Goal: Transaction & Acquisition: Purchase product/service

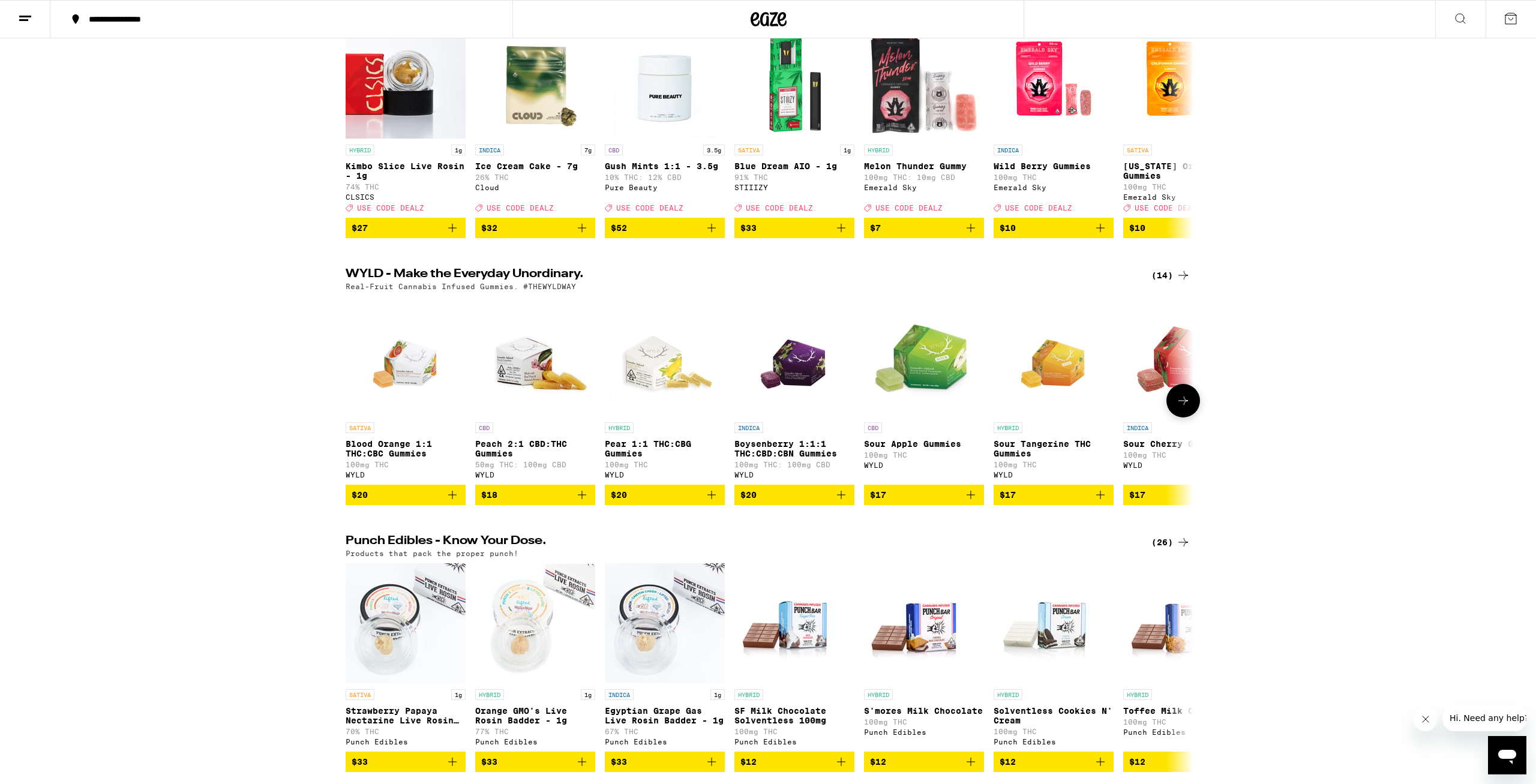
click at [1156, 391] on img "Open page for Sour Cherry Gummies from WYLD" at bounding box center [1183, 356] width 120 height 120
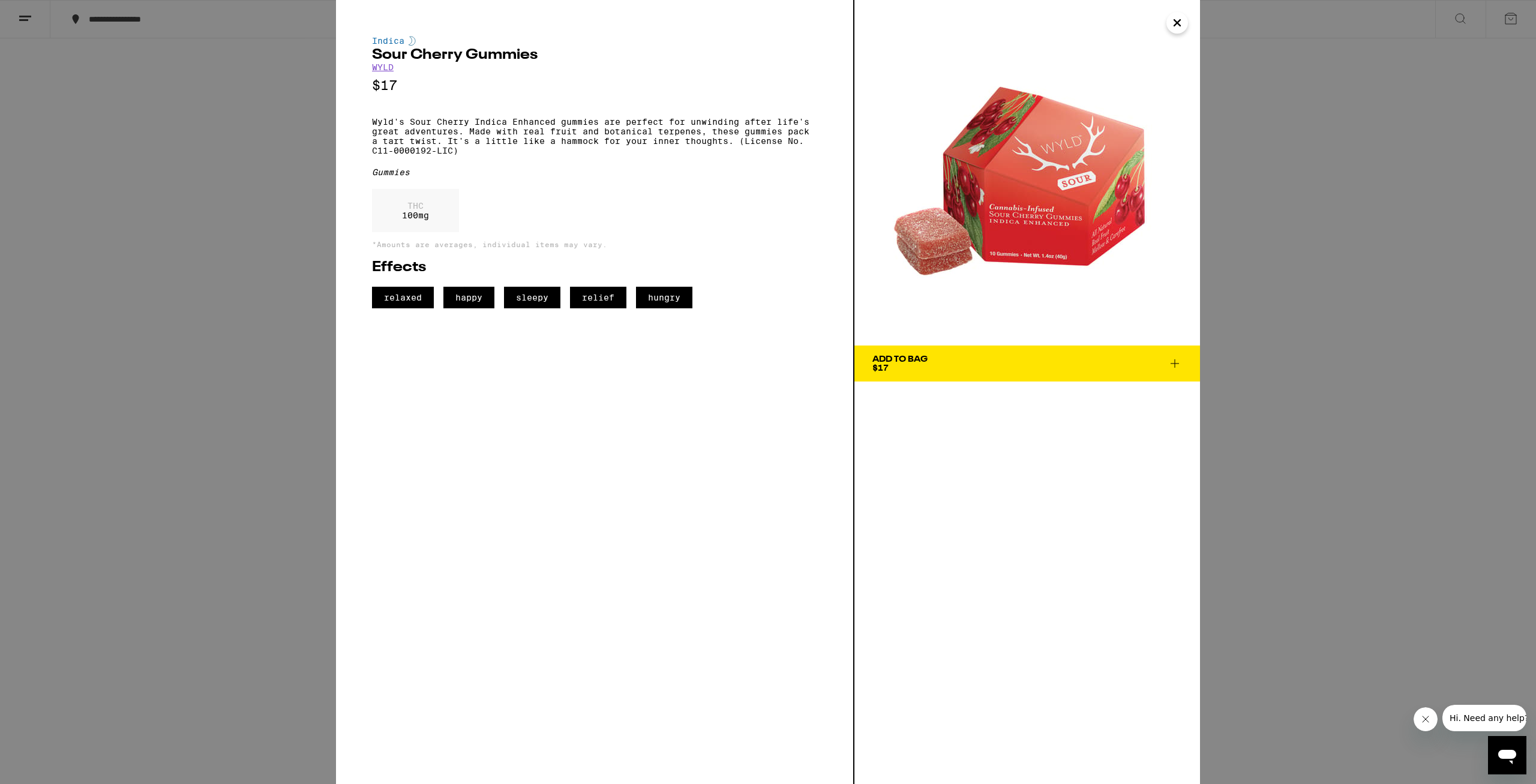
click at [1054, 371] on span "Add To Bag $17" at bounding box center [1026, 363] width 309 height 17
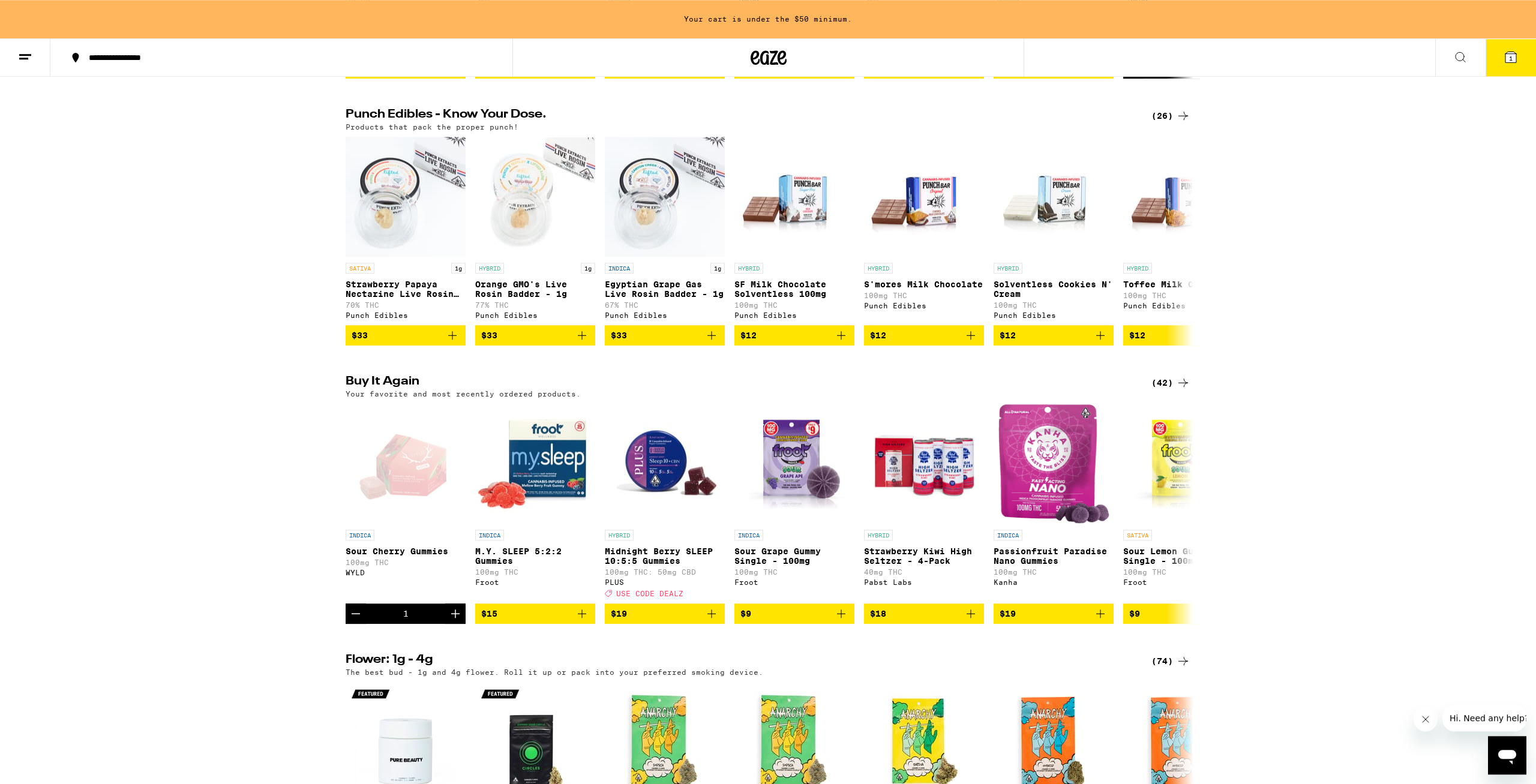
scroll to position [650, 0]
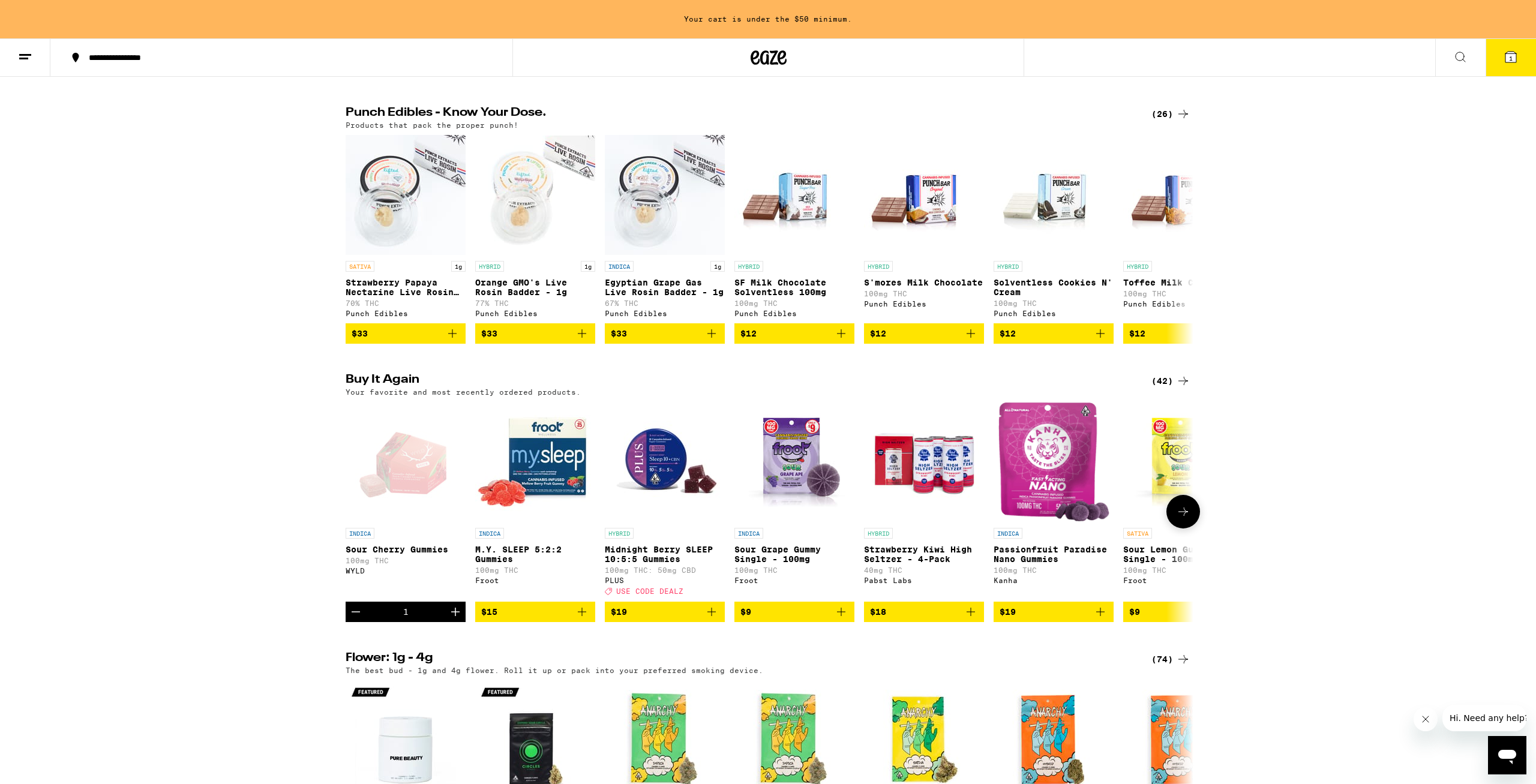
click at [1189, 519] on icon at bounding box center [1183, 512] width 15 height 15
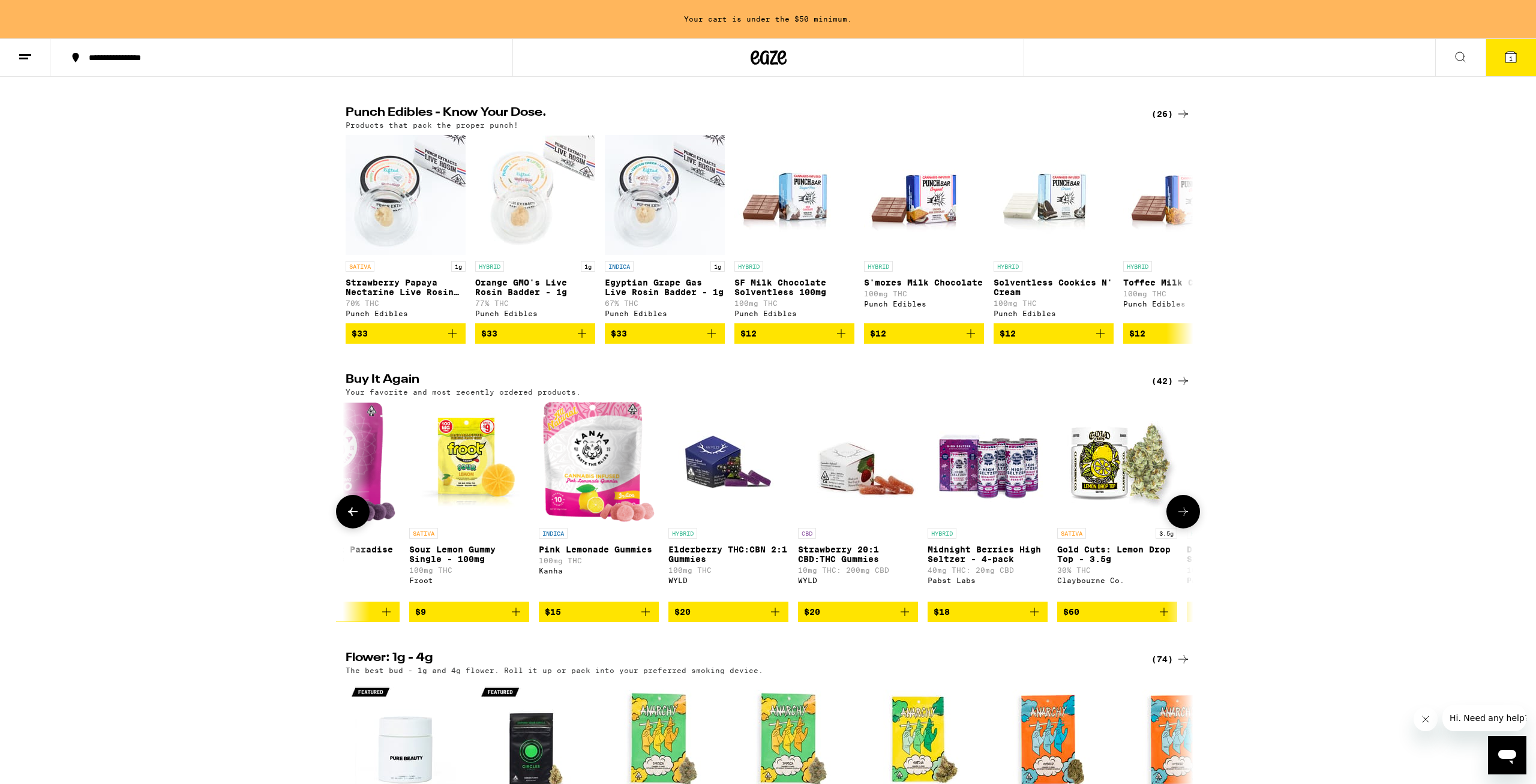
click at [1189, 519] on icon at bounding box center [1183, 512] width 15 height 15
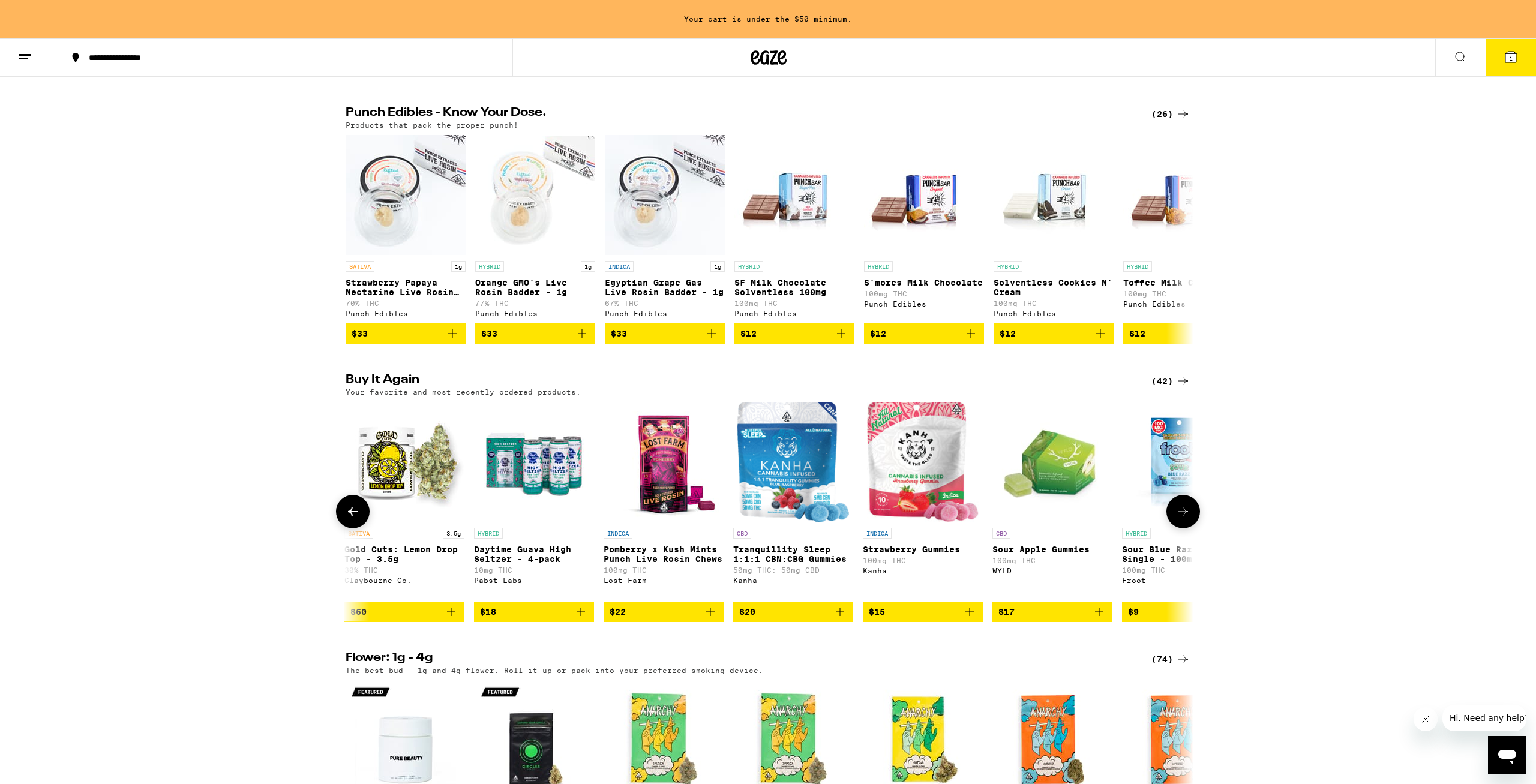
scroll to position [0, 1428]
click at [1189, 519] on icon at bounding box center [1183, 512] width 15 height 15
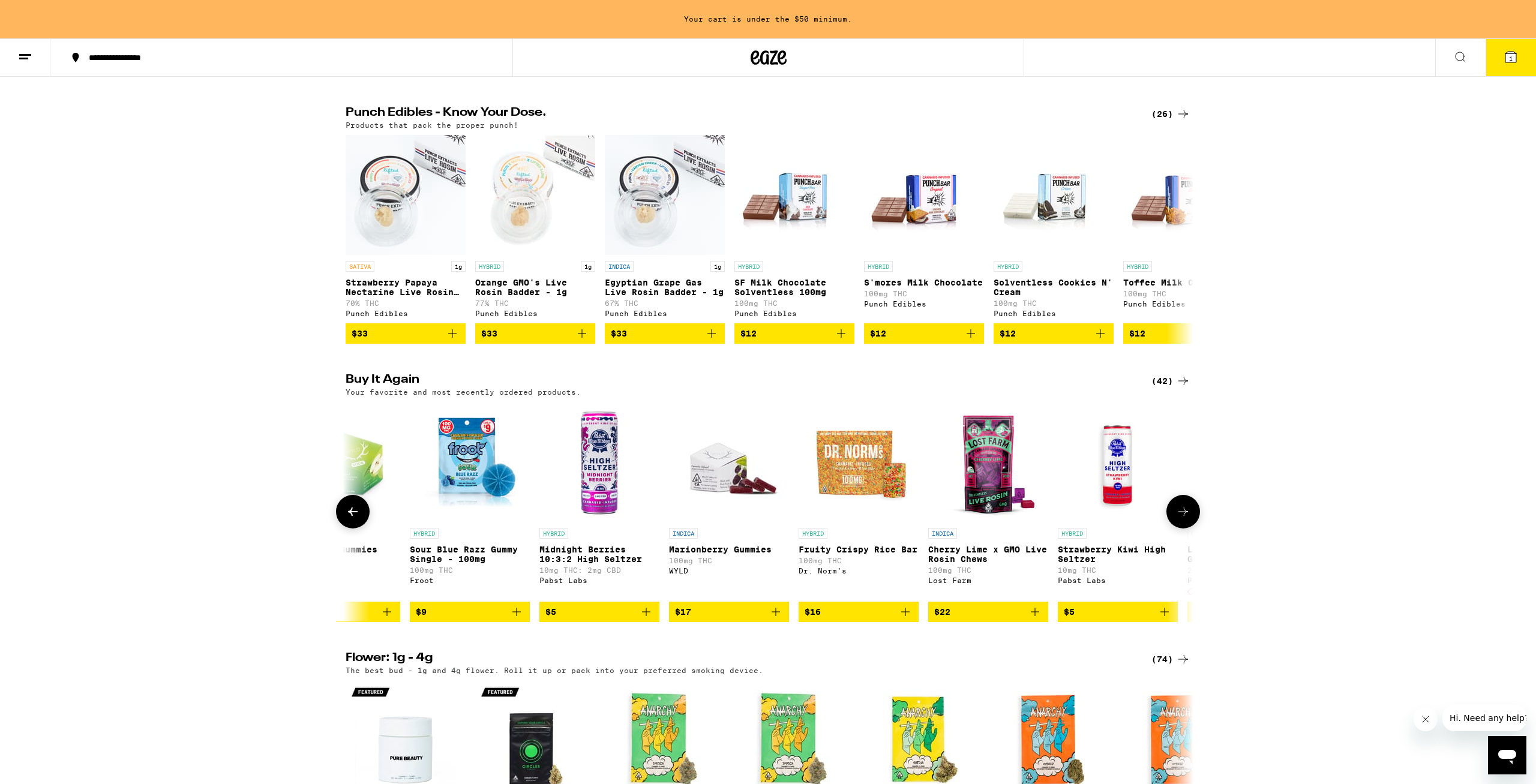
scroll to position [0, 2142]
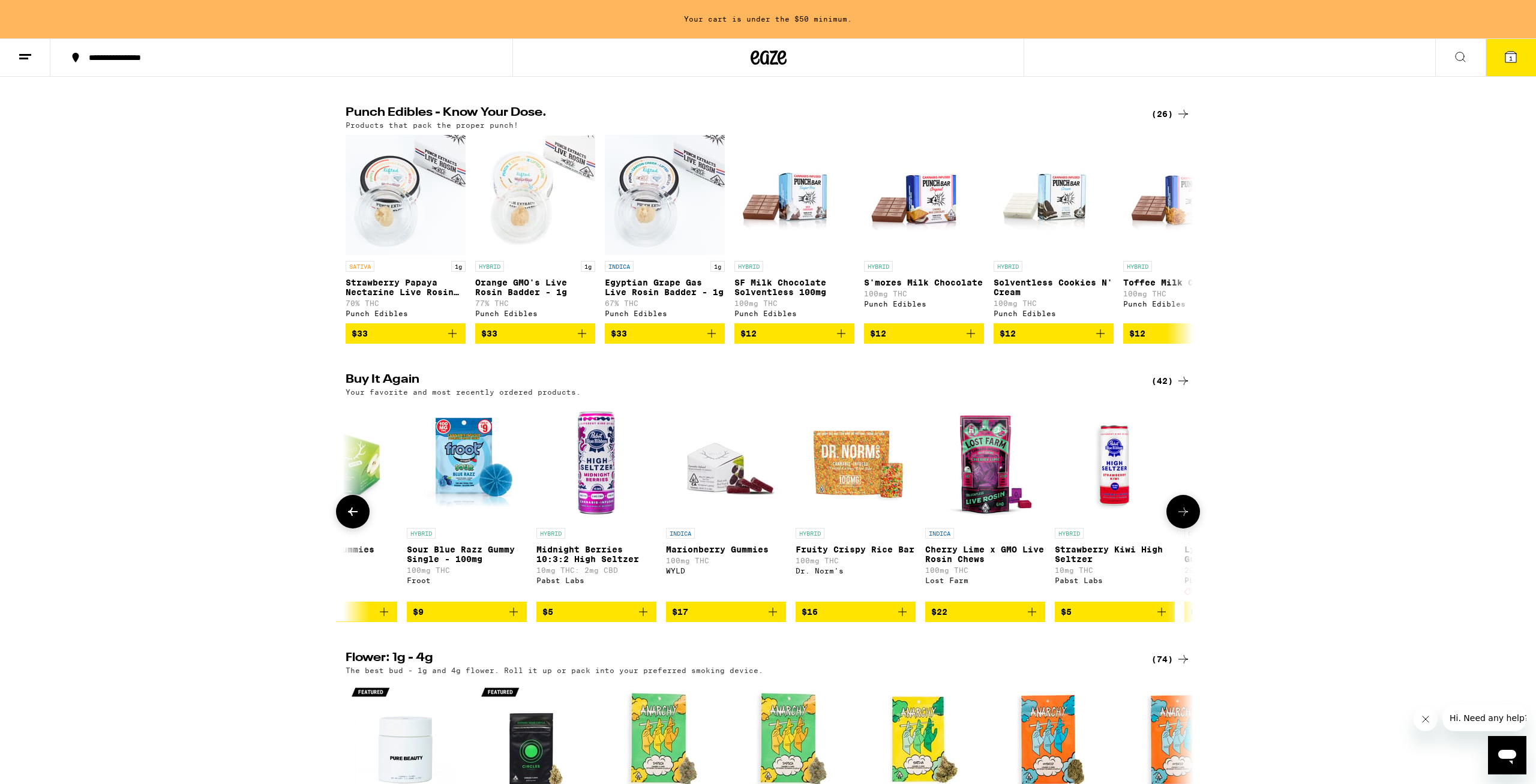
click at [1189, 519] on icon at bounding box center [1183, 512] width 15 height 15
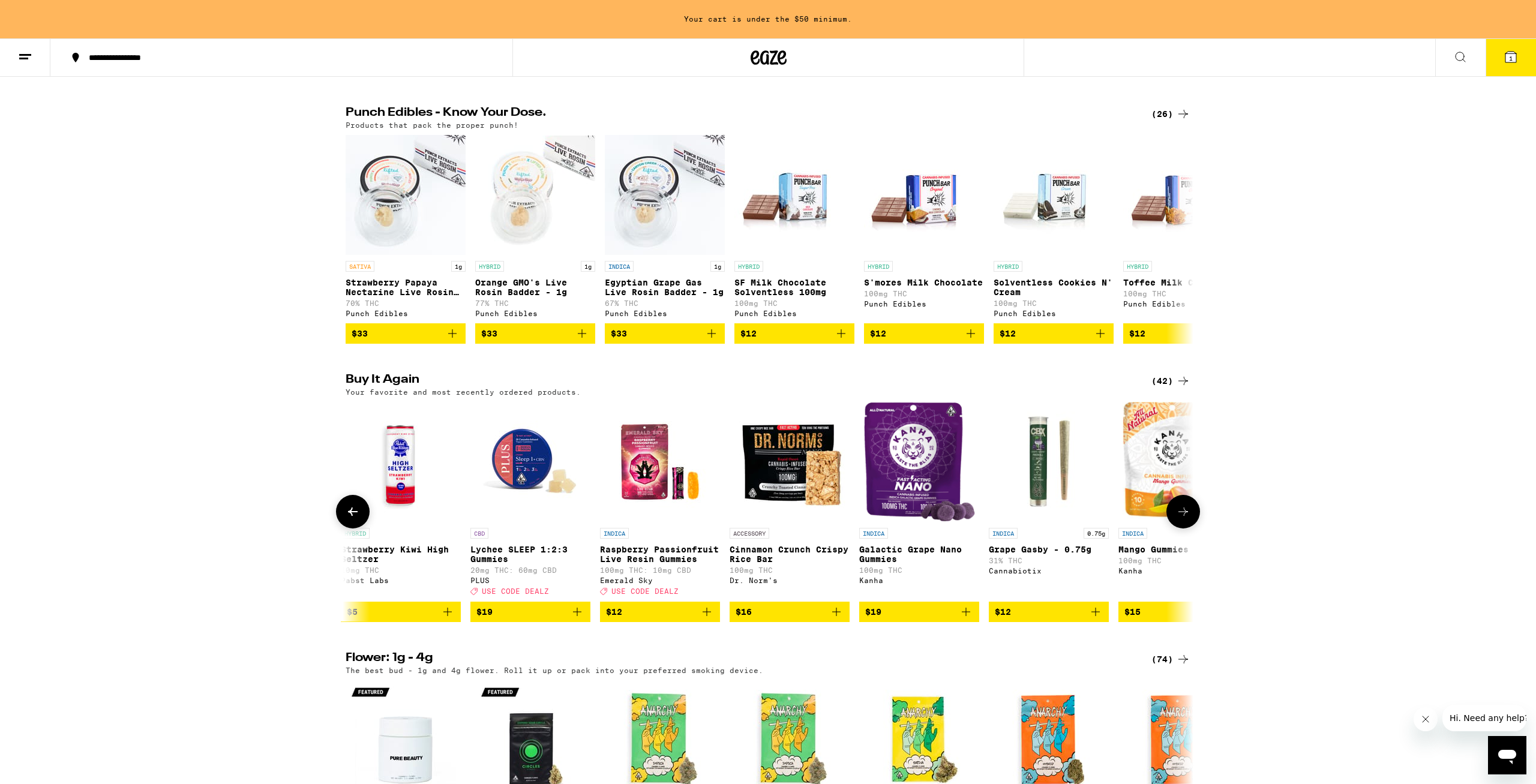
click at [1189, 519] on icon at bounding box center [1183, 512] width 15 height 15
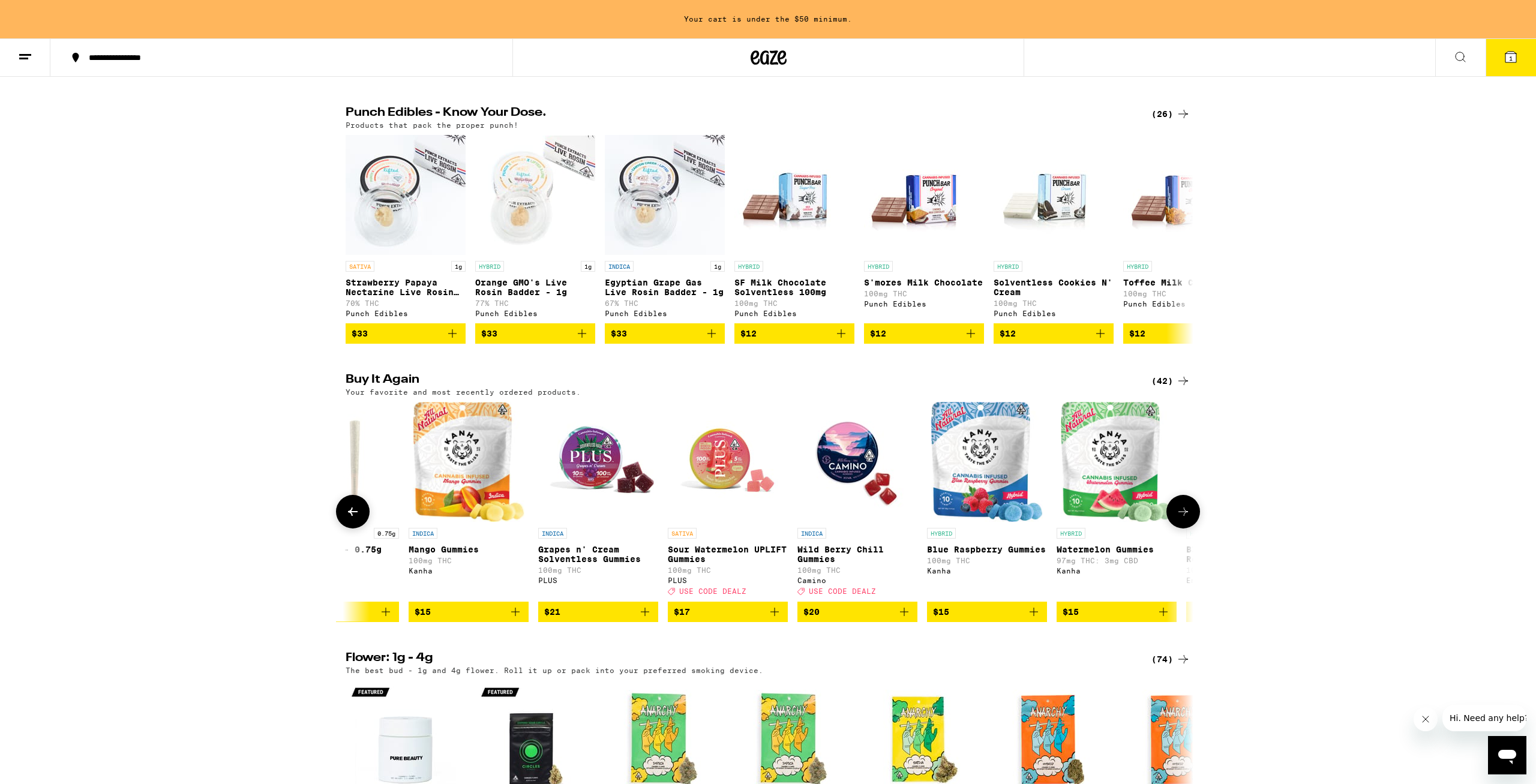
scroll to position [0, 3569]
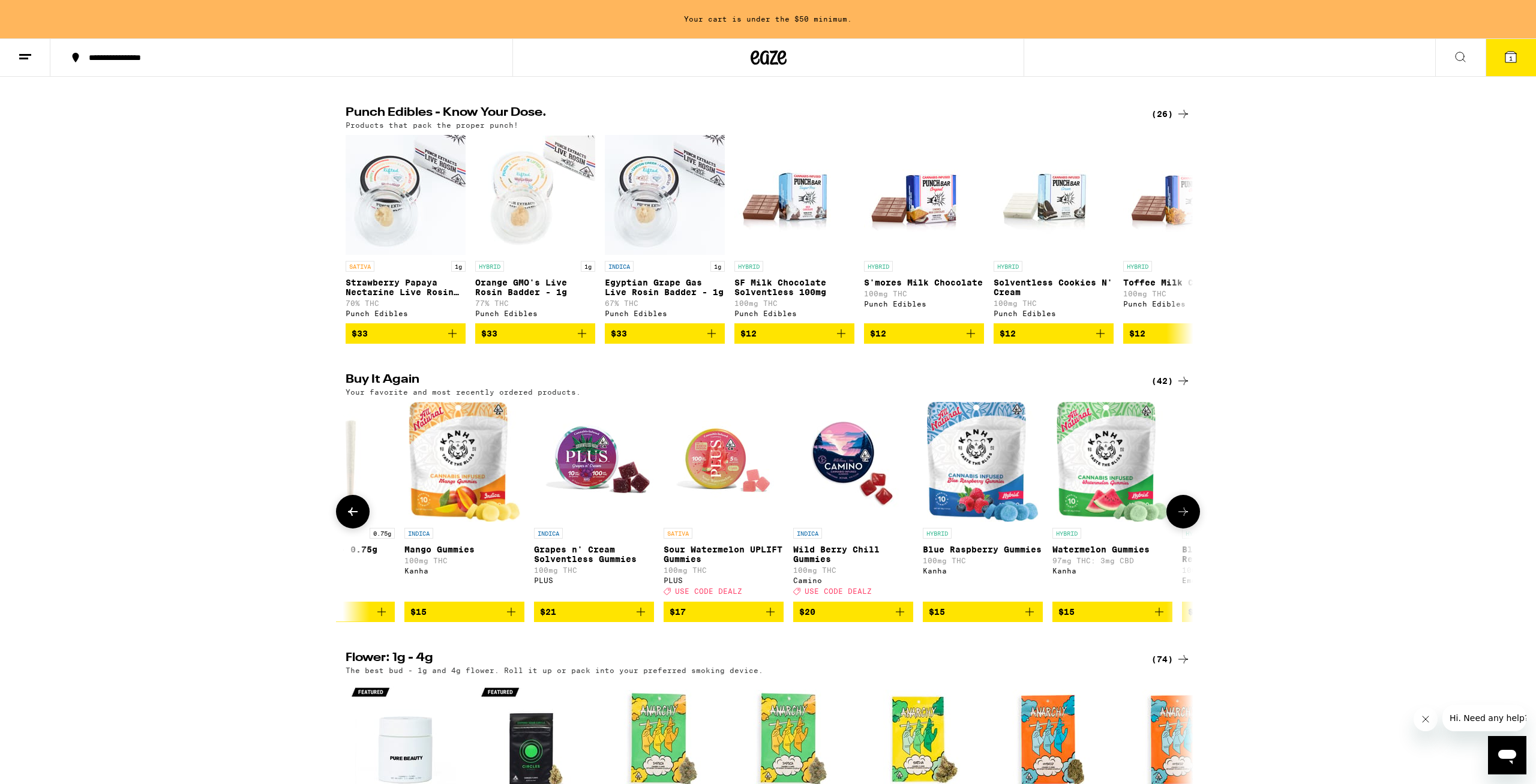
click at [1189, 519] on icon at bounding box center [1183, 512] width 15 height 15
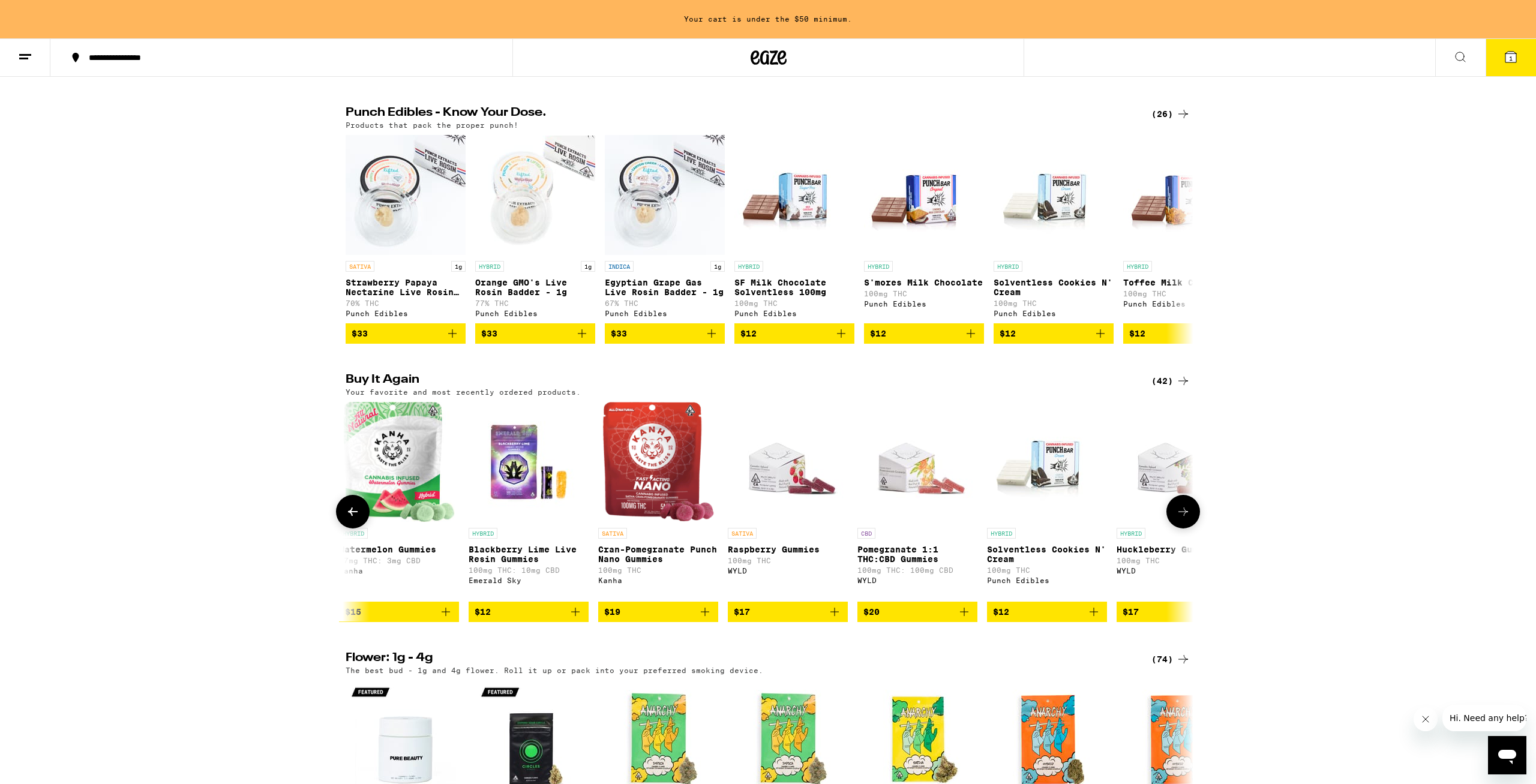
scroll to position [0, 4283]
click at [1189, 519] on icon at bounding box center [1183, 512] width 15 height 15
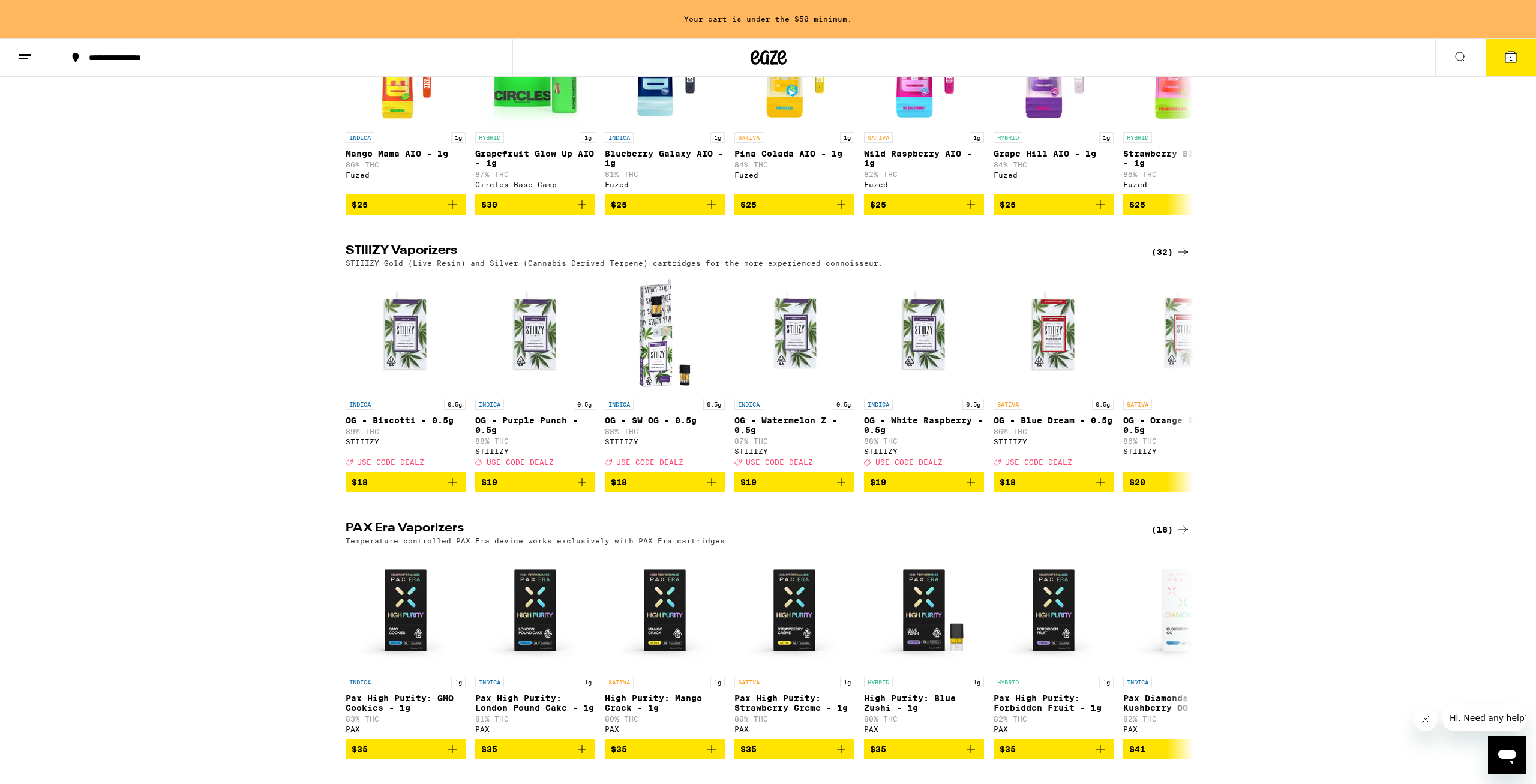
scroll to position [2669, 0]
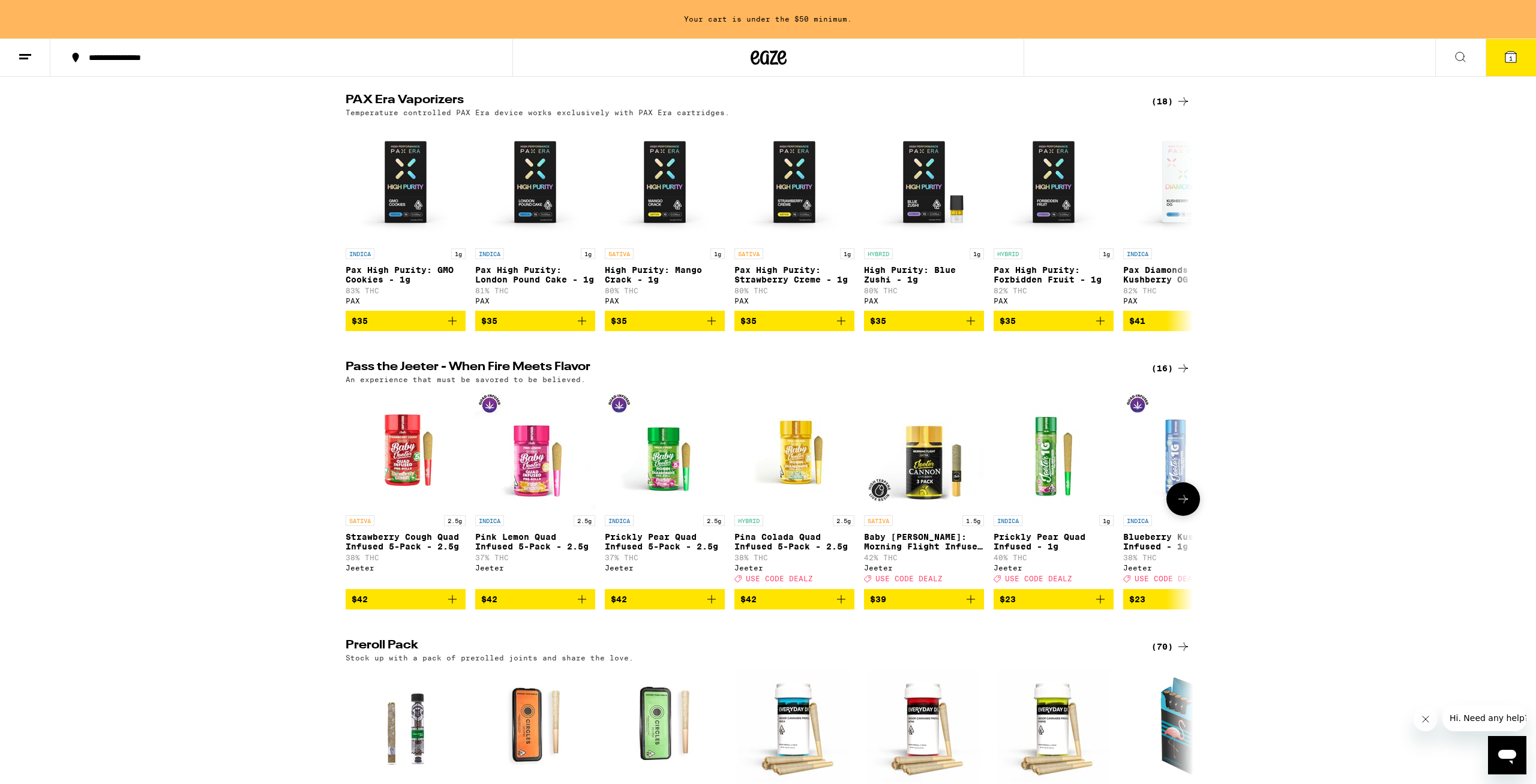
click at [531, 509] on img "Open page for Pink Lemon Quad Infused 5-Pack - 2.5g from Jeeter" at bounding box center [535, 449] width 120 height 120
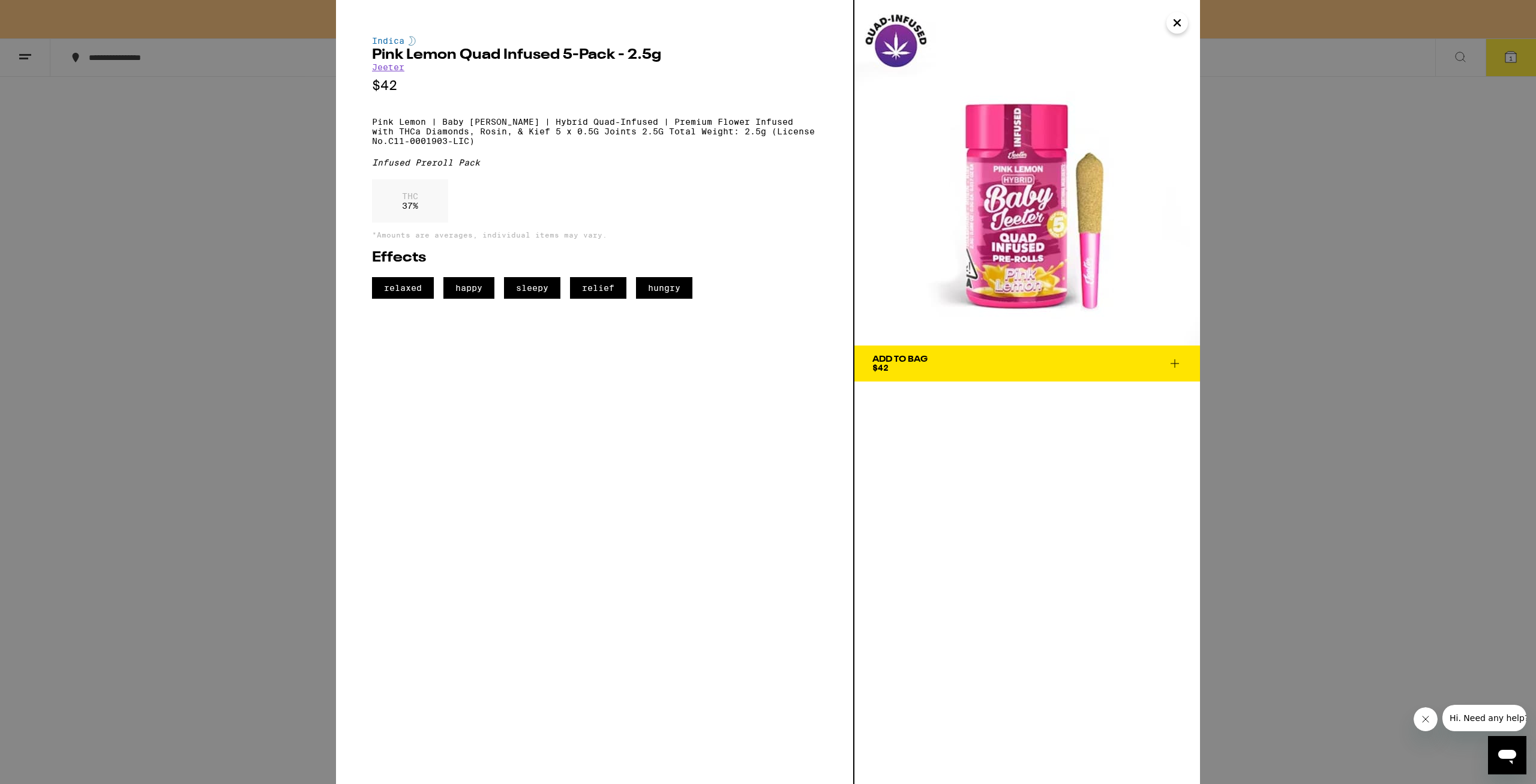
click at [924, 363] on div "Add To Bag" at bounding box center [900, 359] width 55 height 8
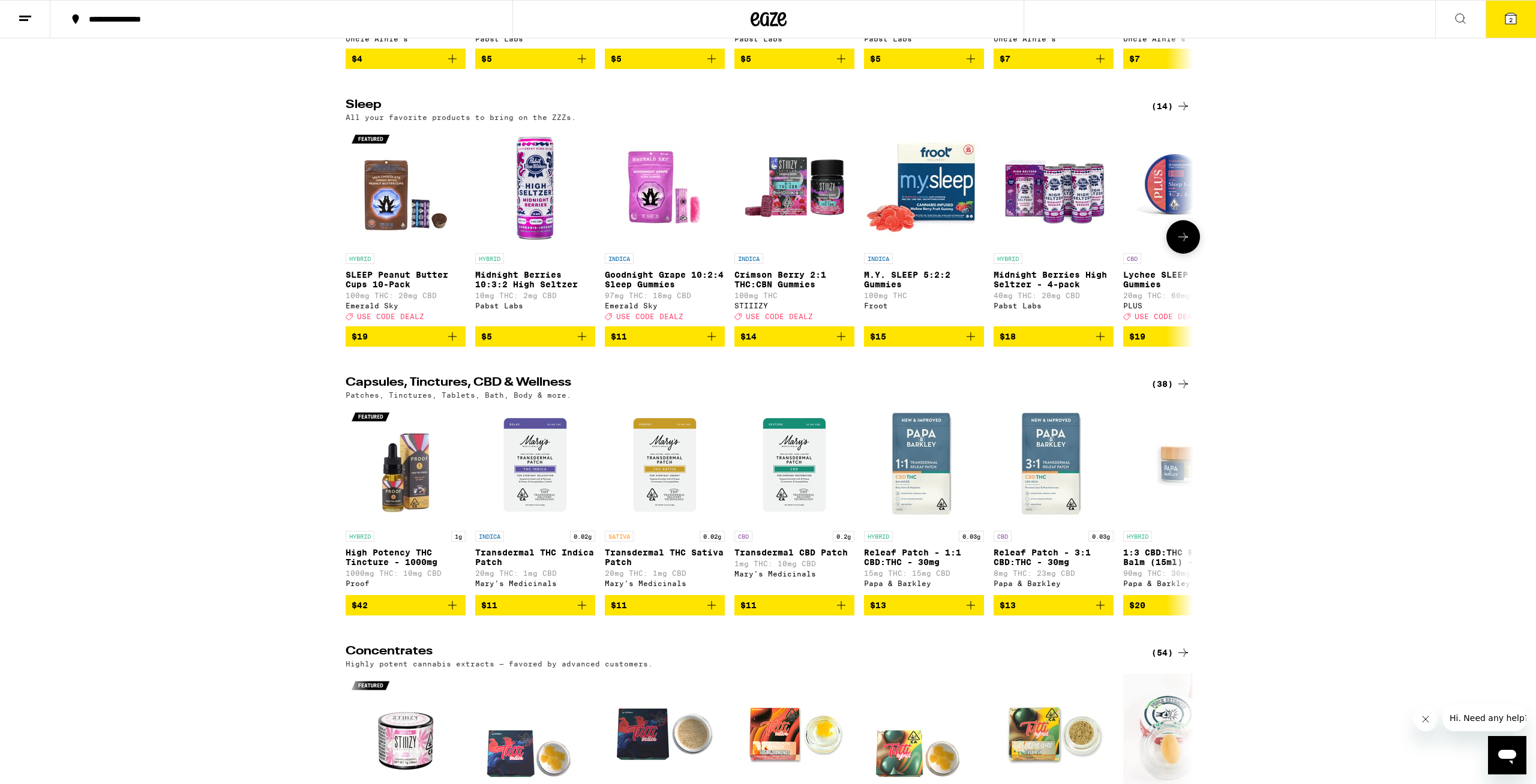
scroll to position [4404, 0]
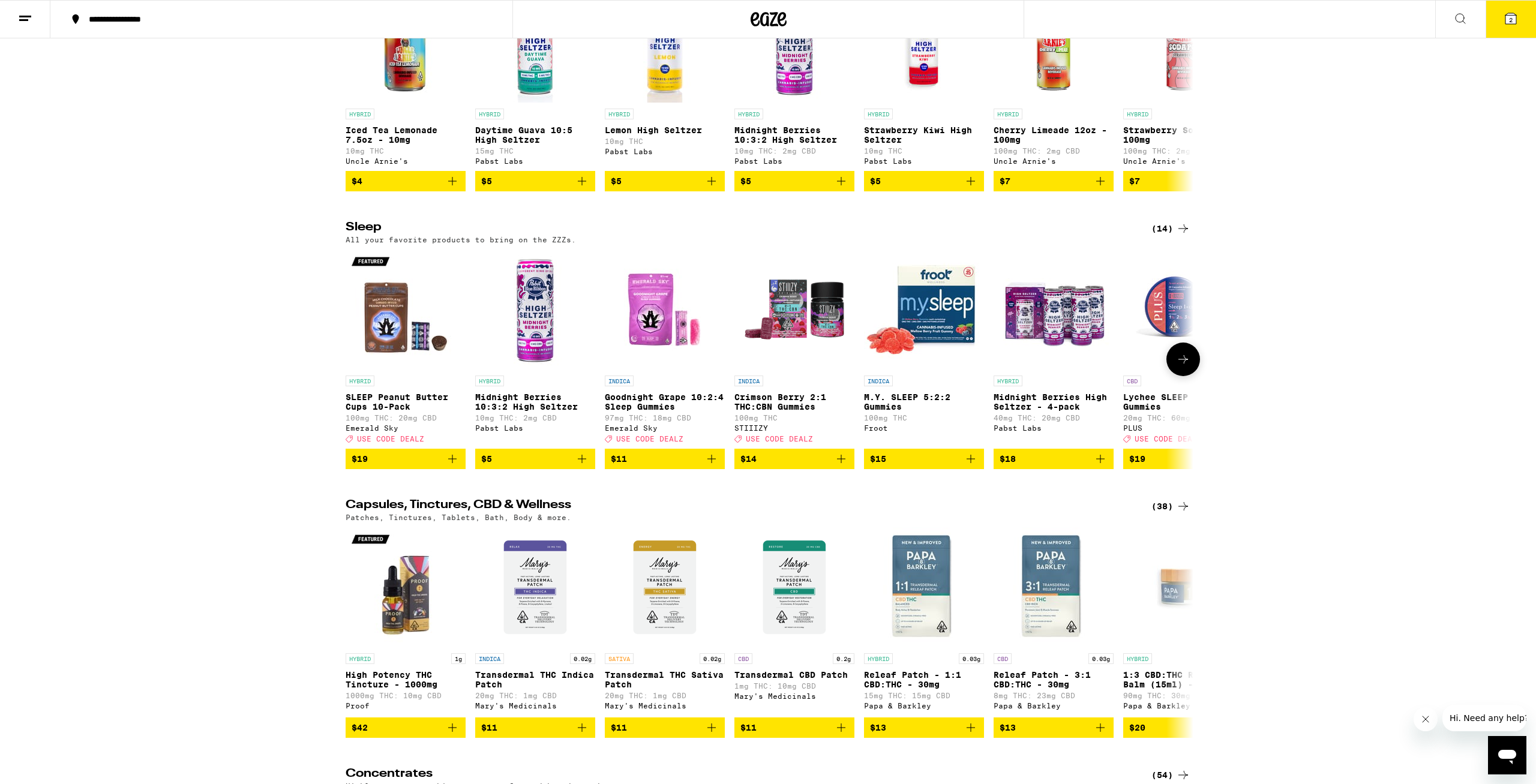
click at [798, 370] on img "Open page for Crimson Berry 2:1 THC:CBN Gummies from STIIIZY" at bounding box center [794, 309] width 120 height 120
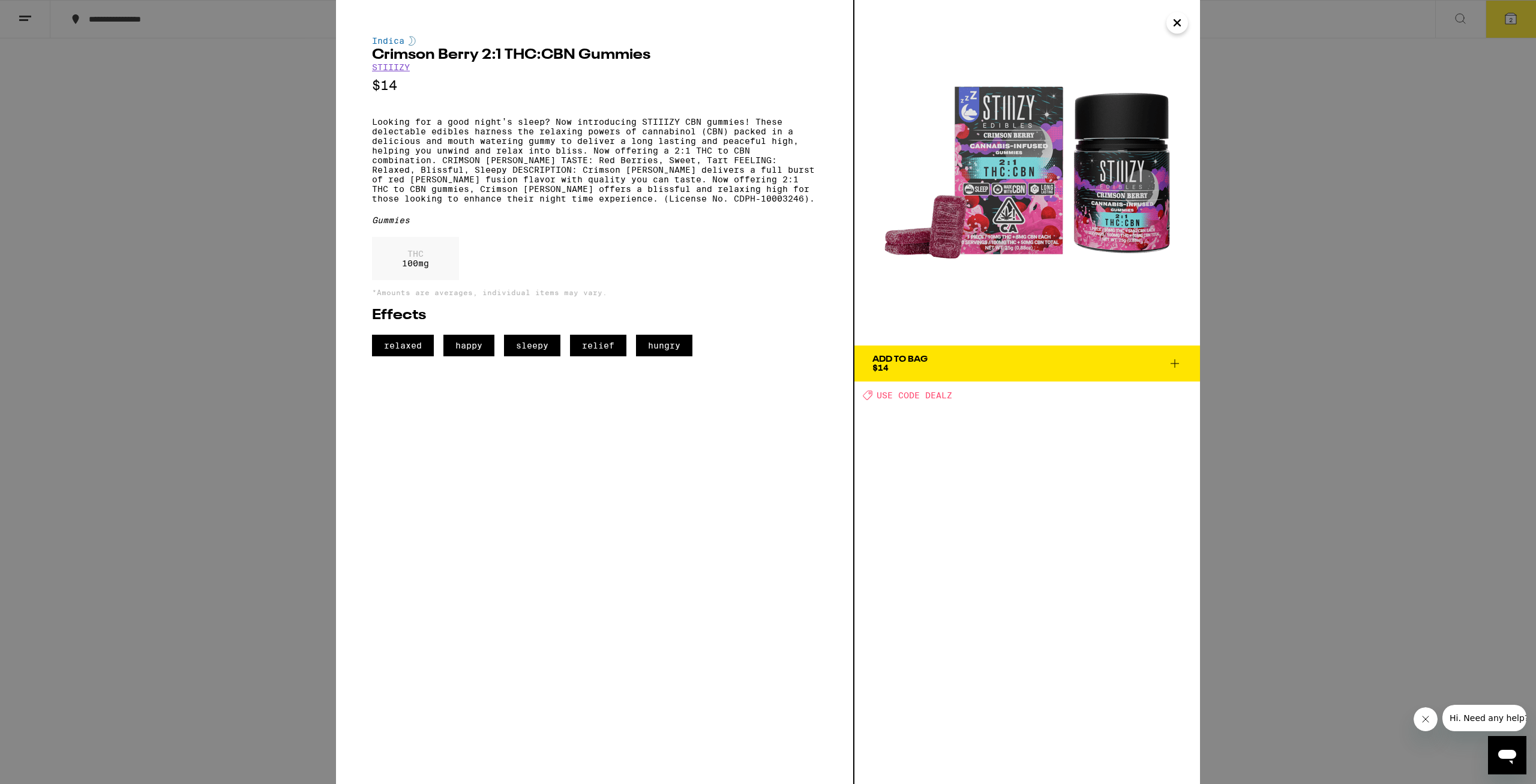
click at [925, 373] on button "Add To Bag $14" at bounding box center [1027, 363] width 346 height 36
click at [925, 236] on h2 "Sleep" at bounding box center [738, 228] width 786 height 15
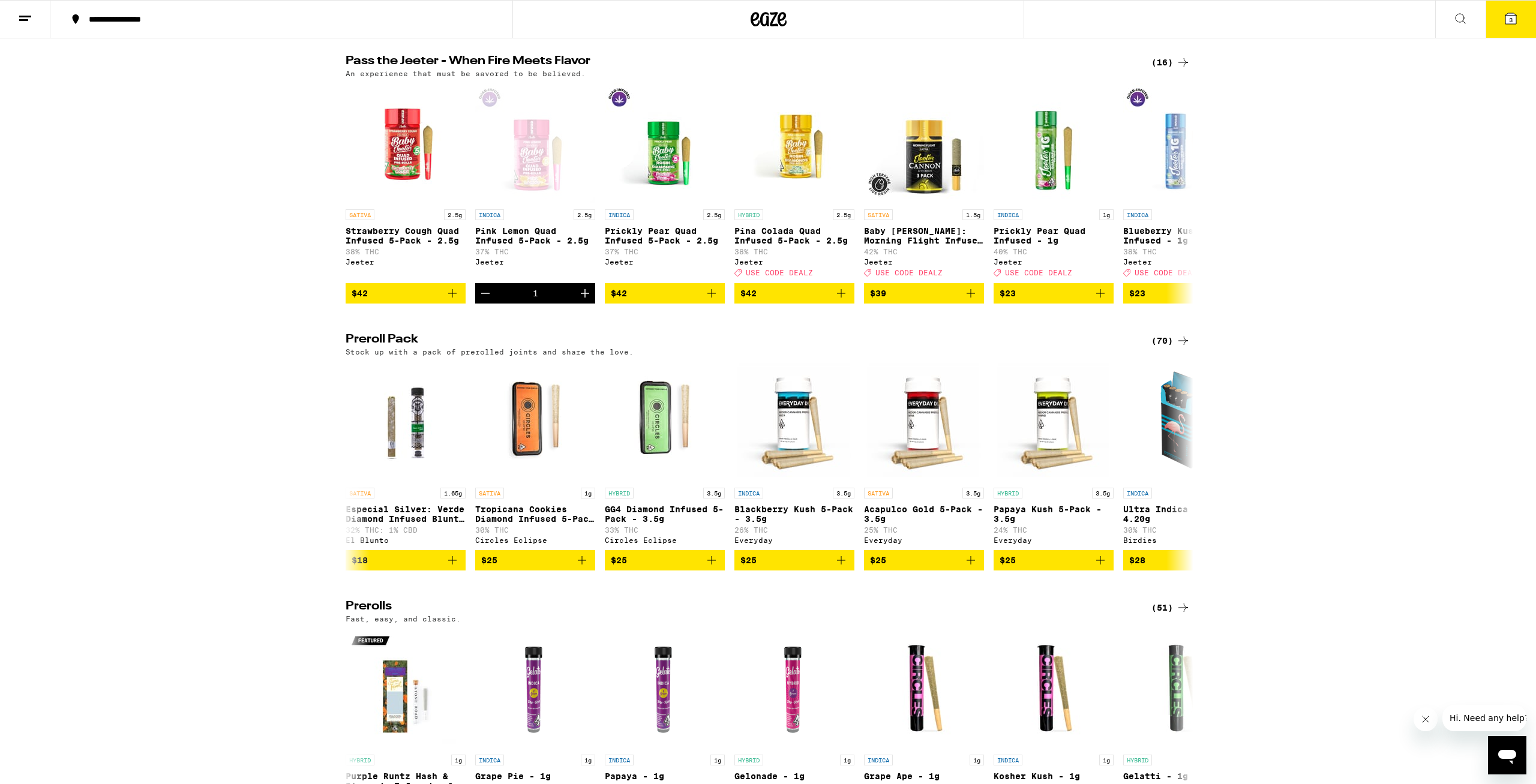
scroll to position [2569, 0]
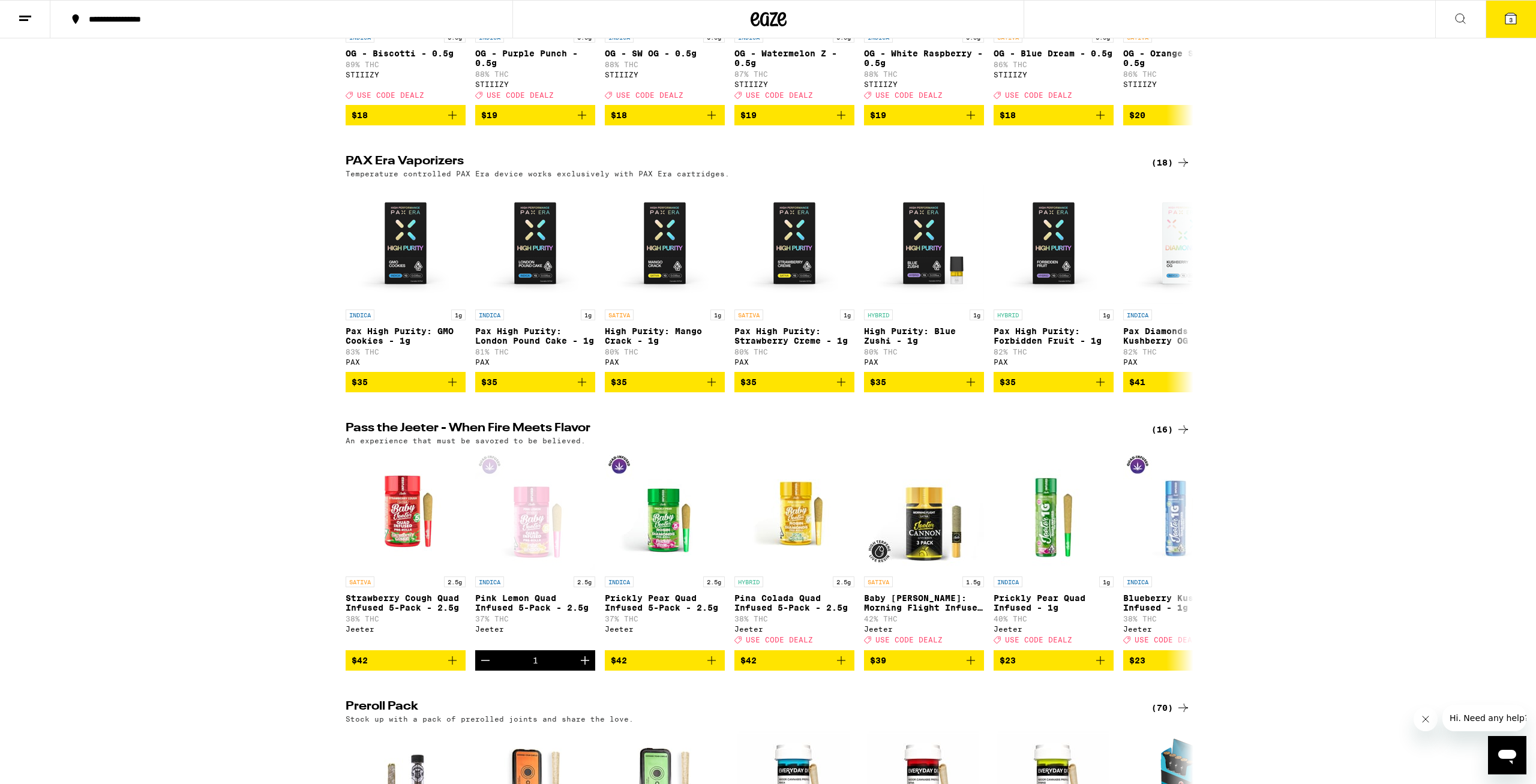
click at [1494, 23] on button "3" at bounding box center [1510, 19] width 50 height 37
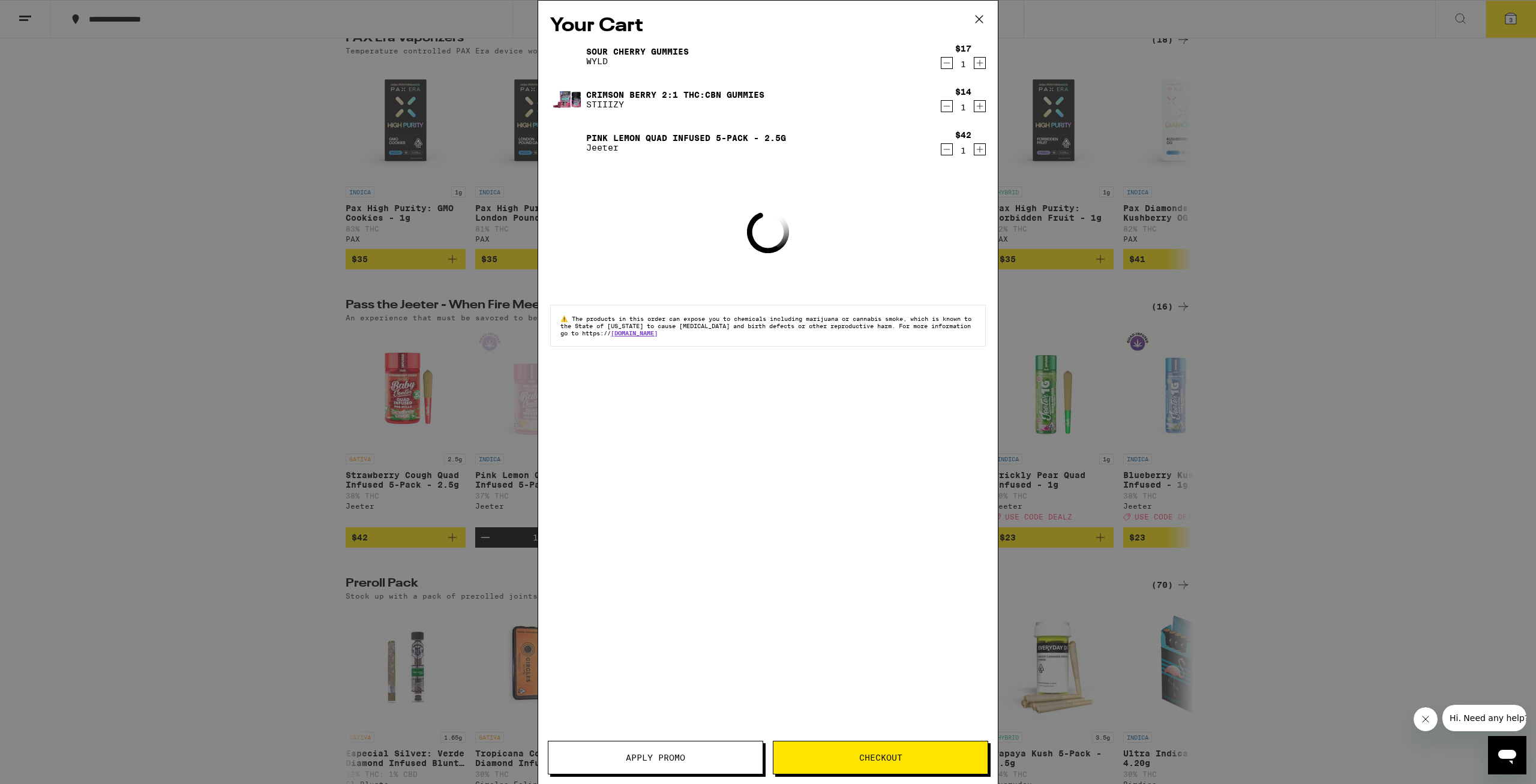
scroll to position [2446, 0]
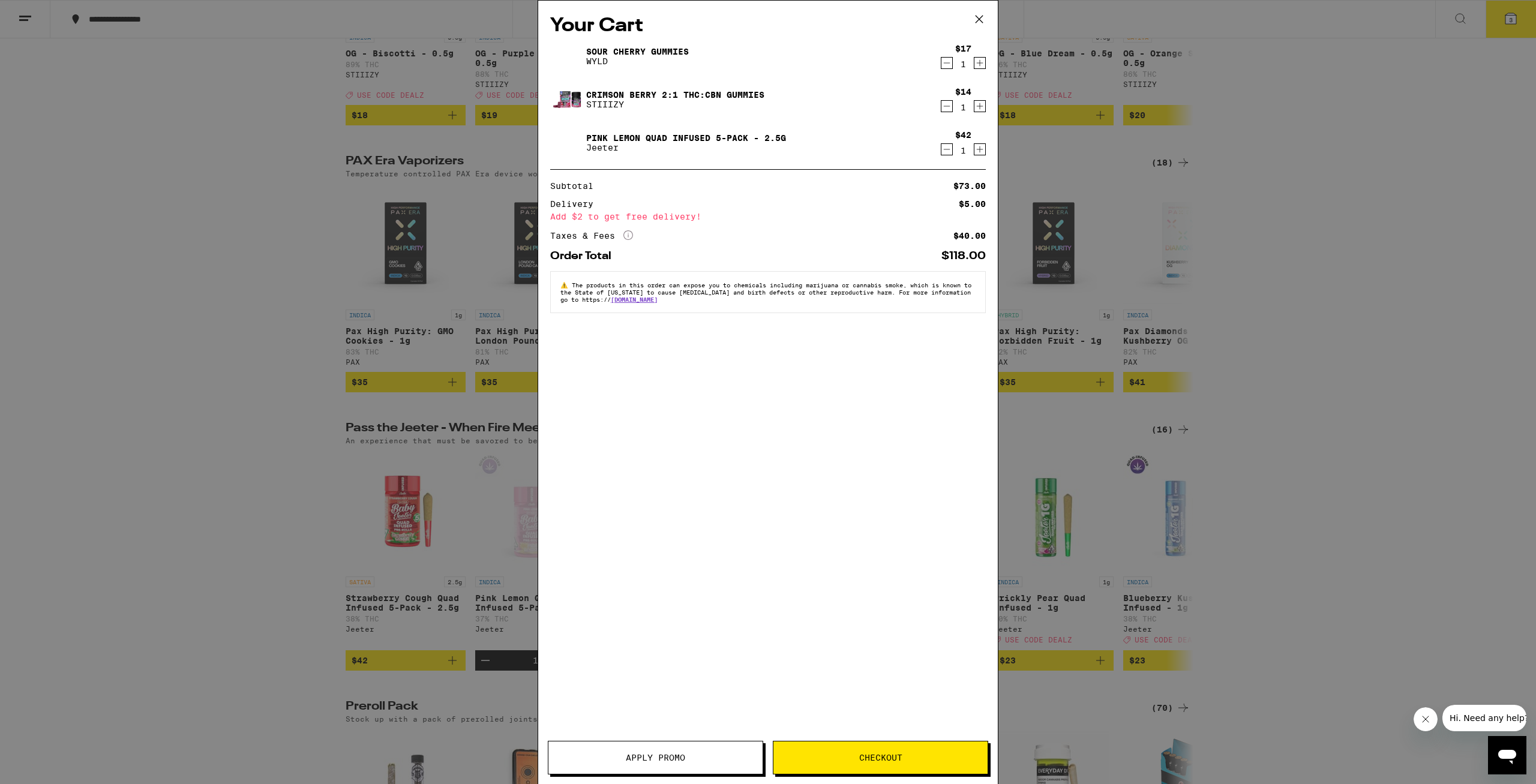
click at [694, 749] on button "Apply Promo" at bounding box center [655, 757] width 216 height 34
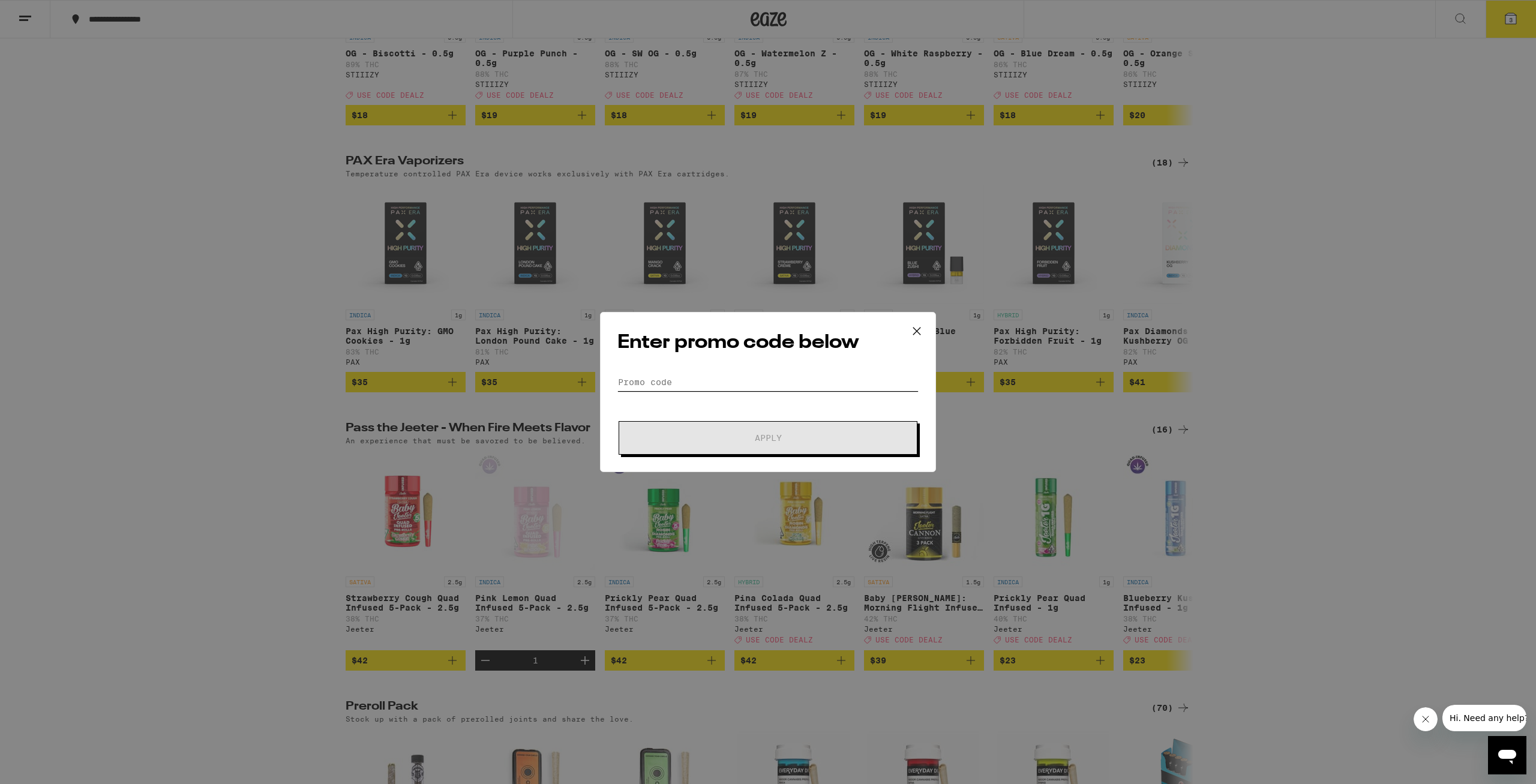
click at [675, 380] on input "Promo Code" at bounding box center [767, 382] width 301 height 18
type input "DEALZ"
click at [717, 433] on button "Apply" at bounding box center [768, 438] width 299 height 34
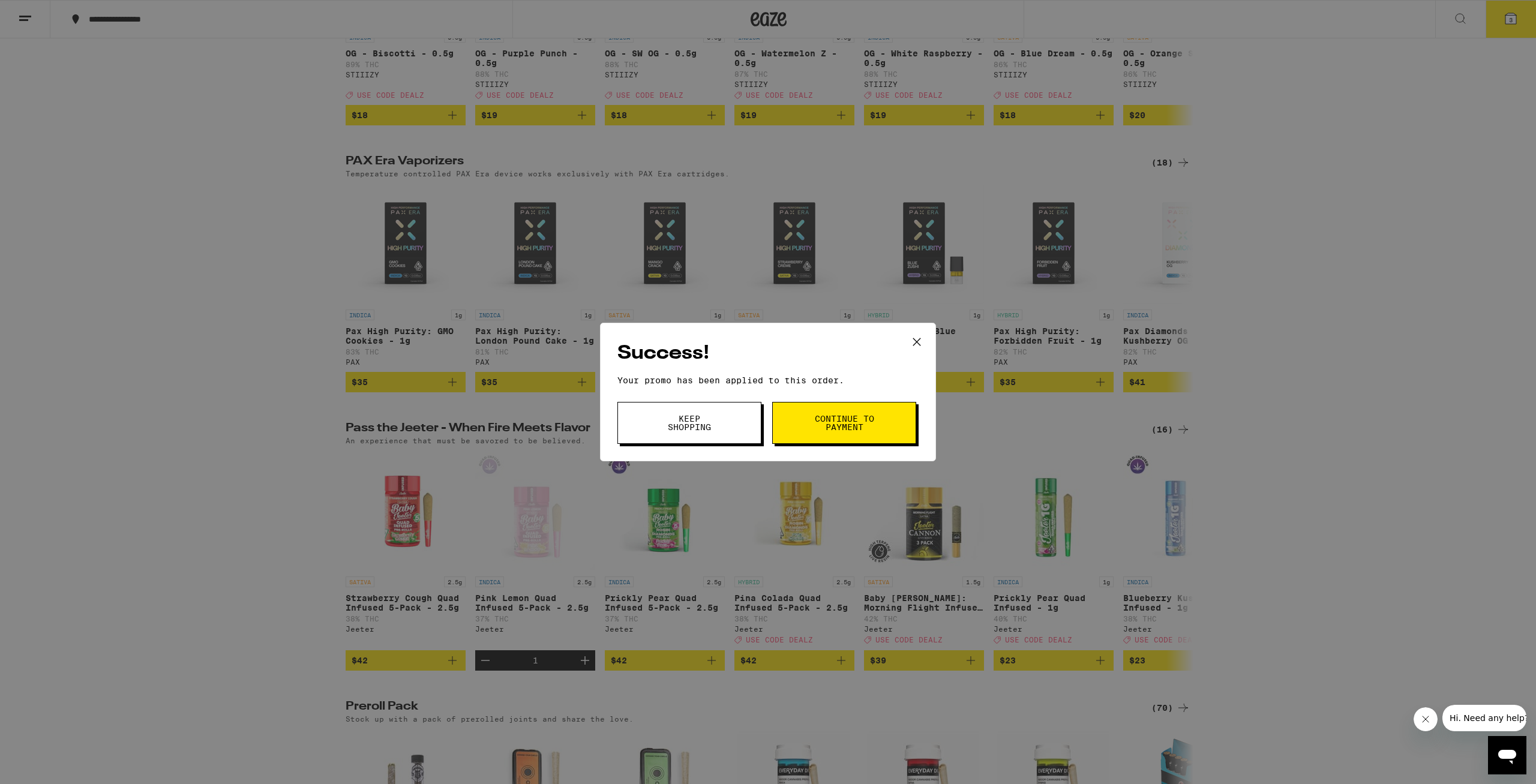
click at [848, 422] on span "Continue to payment" at bounding box center [844, 422] width 61 height 17
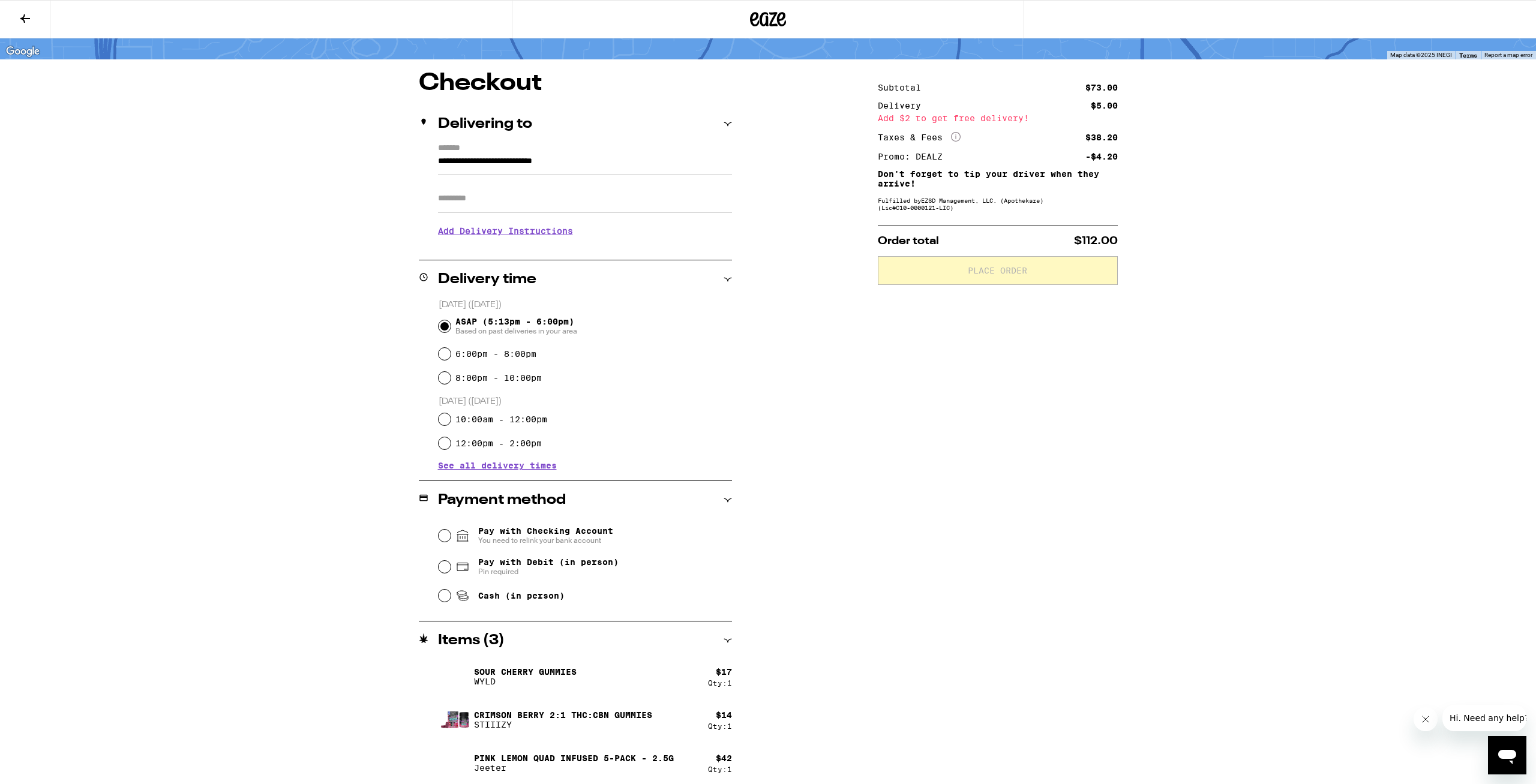
scroll to position [80, 0]
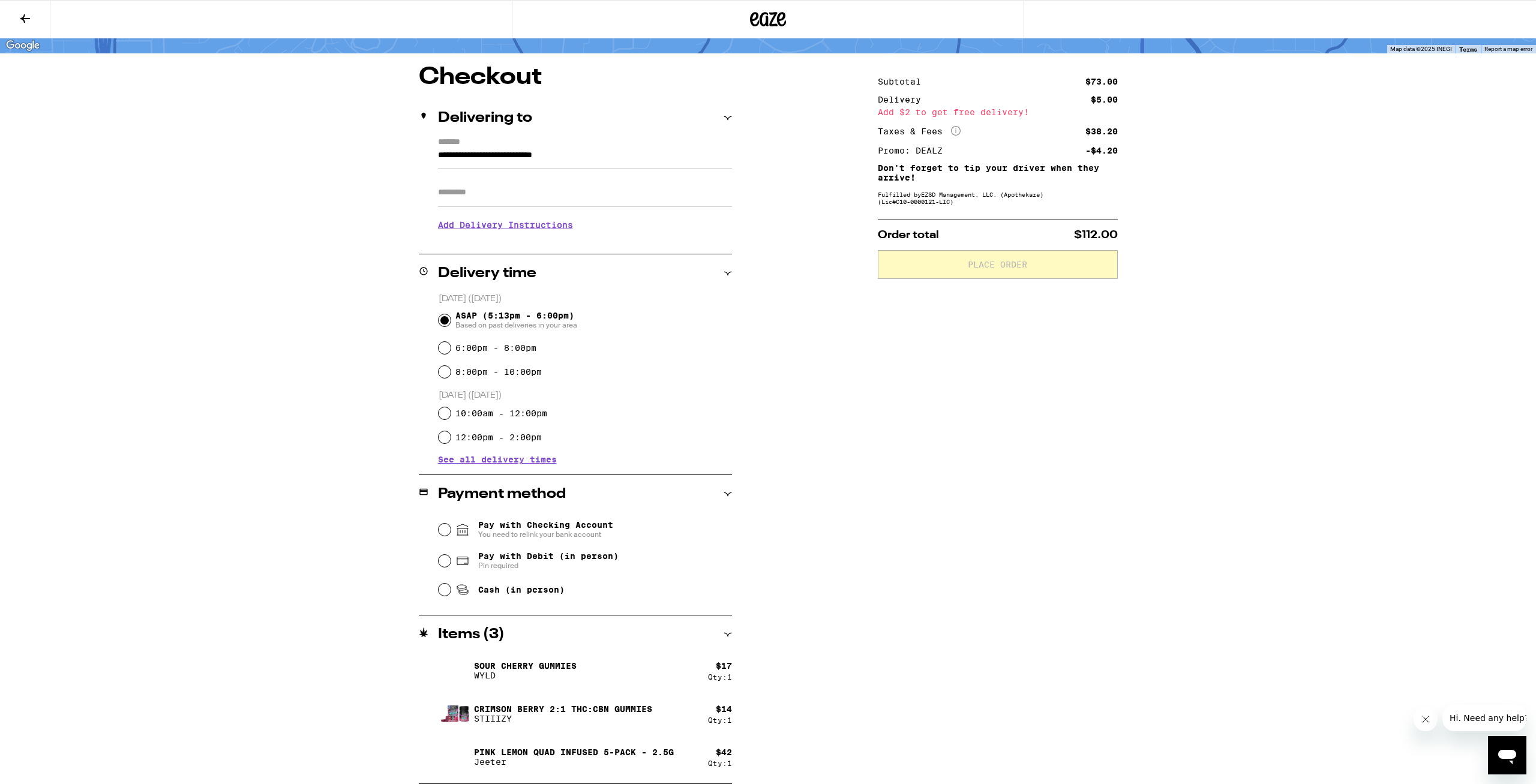
click at [443, 556] on div "Pay with Debit (in person) Pin required" at bounding box center [585, 560] width 293 height 31
click at [447, 561] on input "Pay with Debit (in person) Pin required" at bounding box center [444, 560] width 12 height 12
radio input "true"
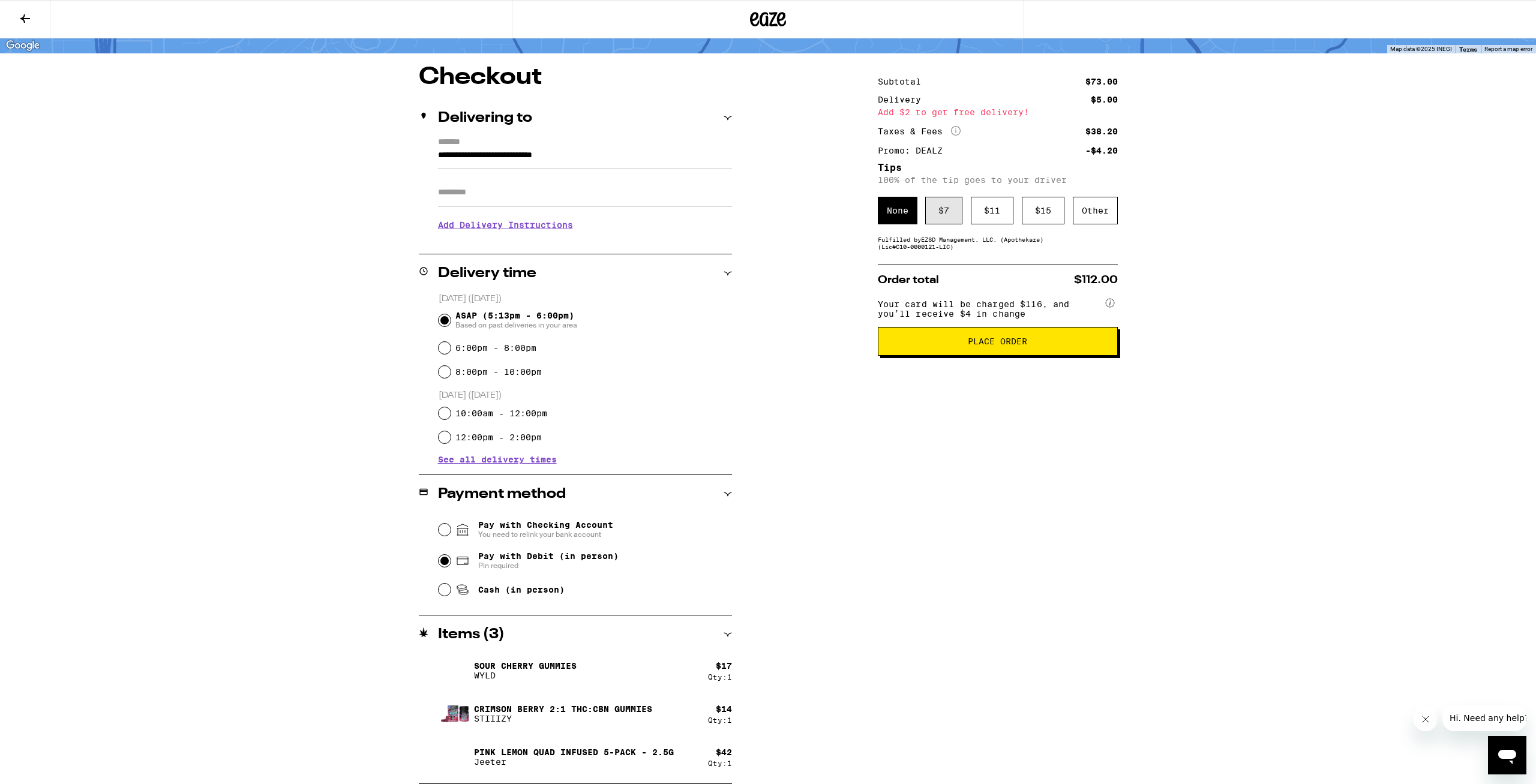
click at [946, 218] on div "$ 7" at bounding box center [943, 211] width 37 height 27
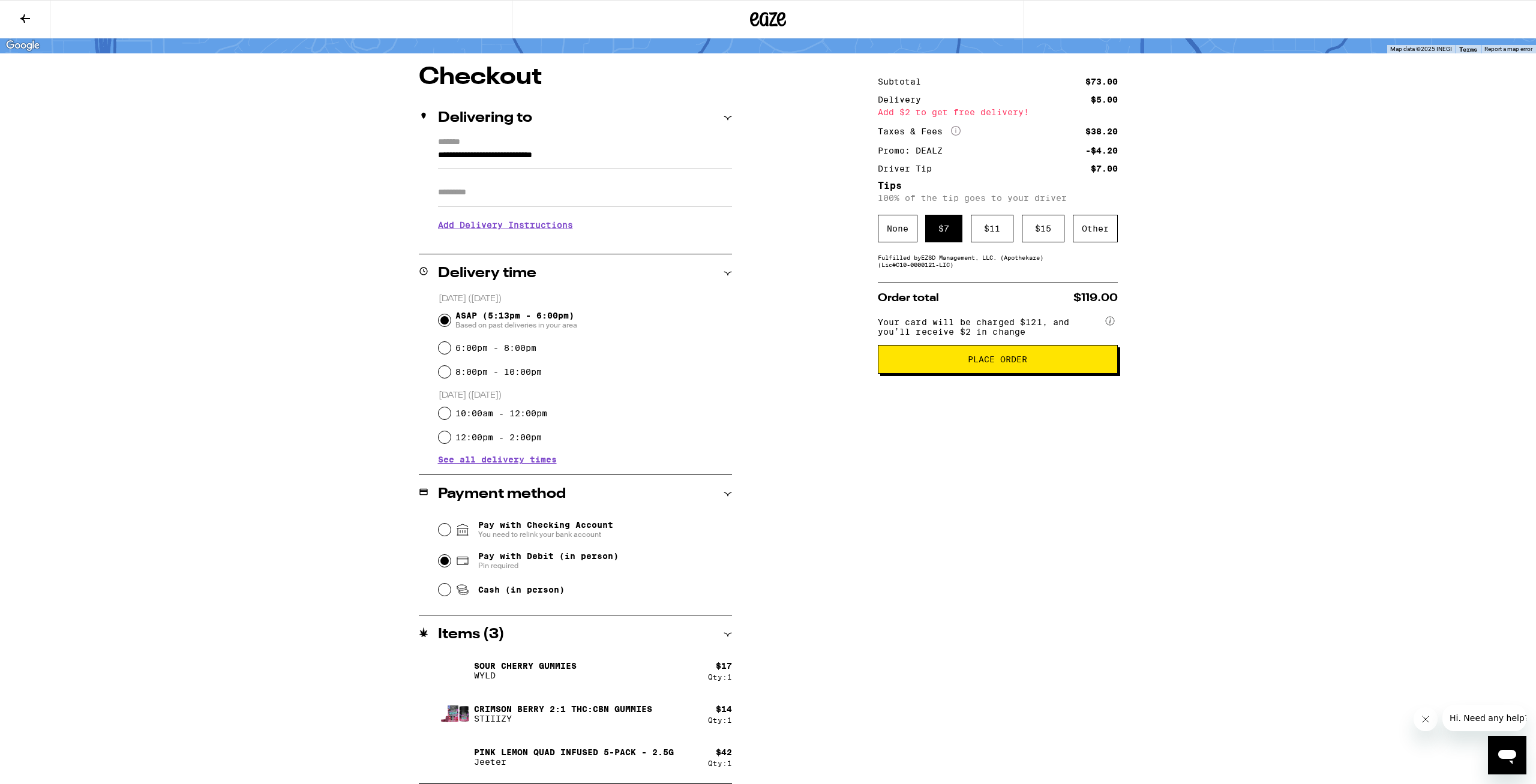
click at [984, 363] on span "Place Order" at bounding box center [997, 359] width 60 height 8
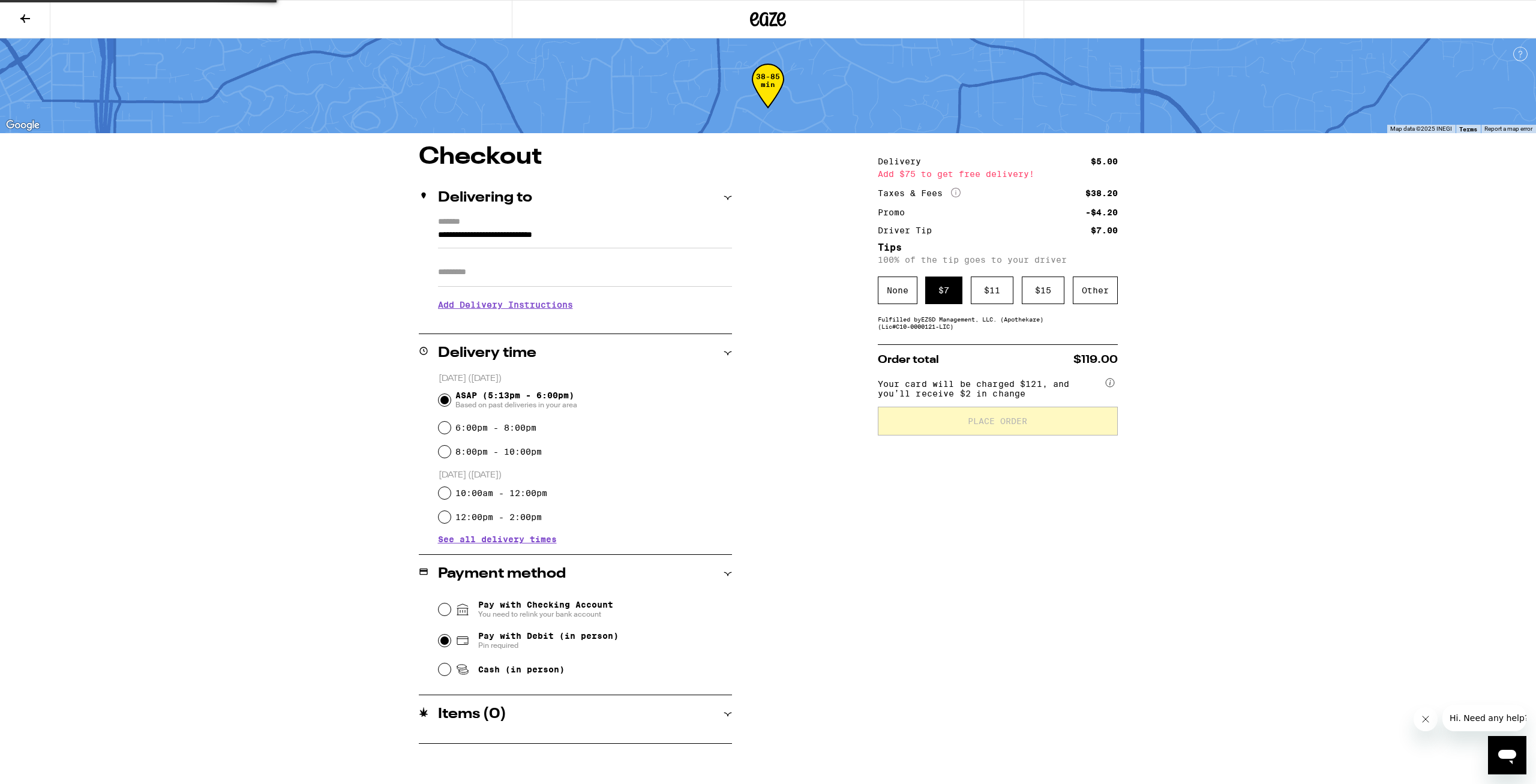
scroll to position [0, 0]
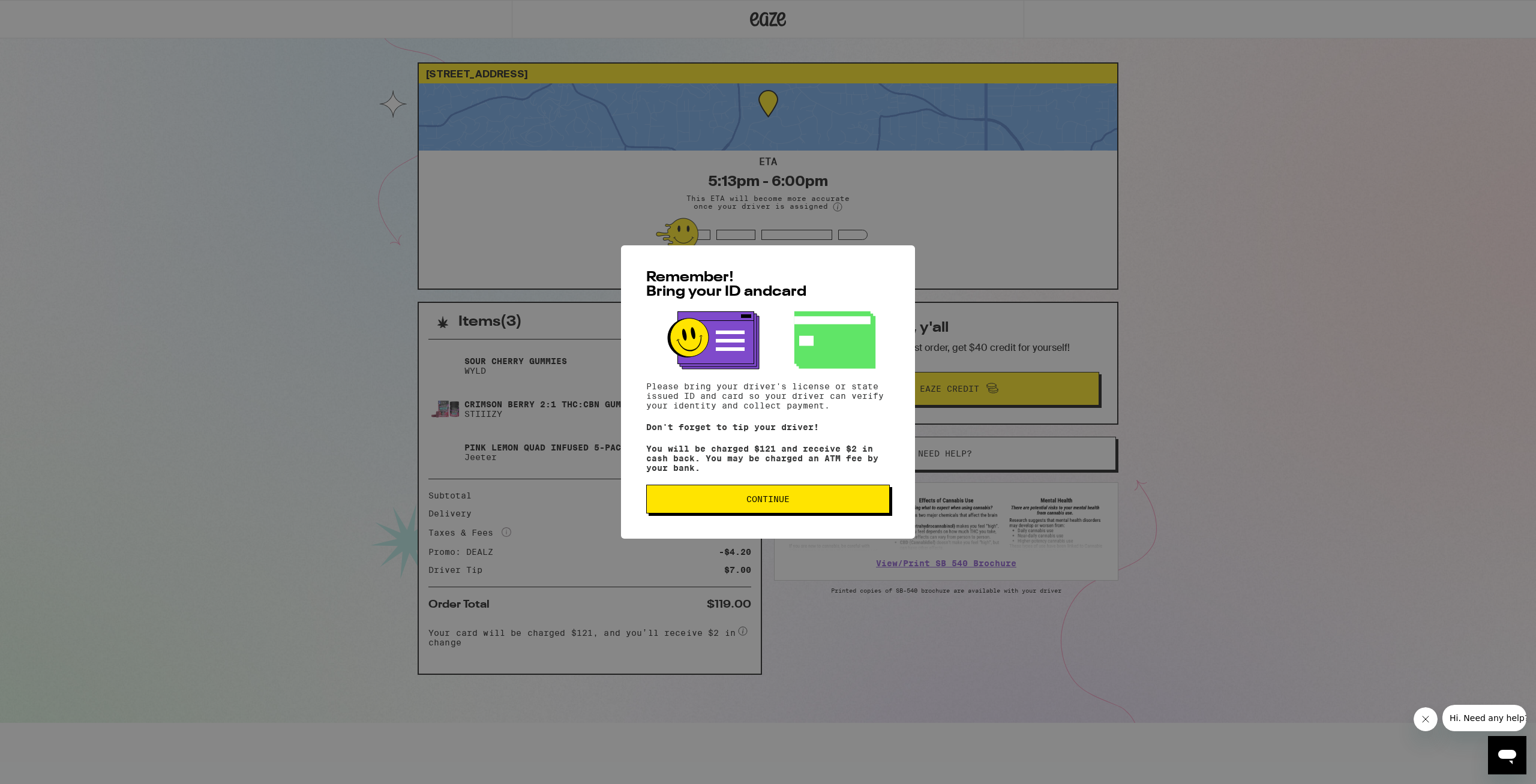
click at [806, 503] on span "Continue" at bounding box center [768, 499] width 223 height 8
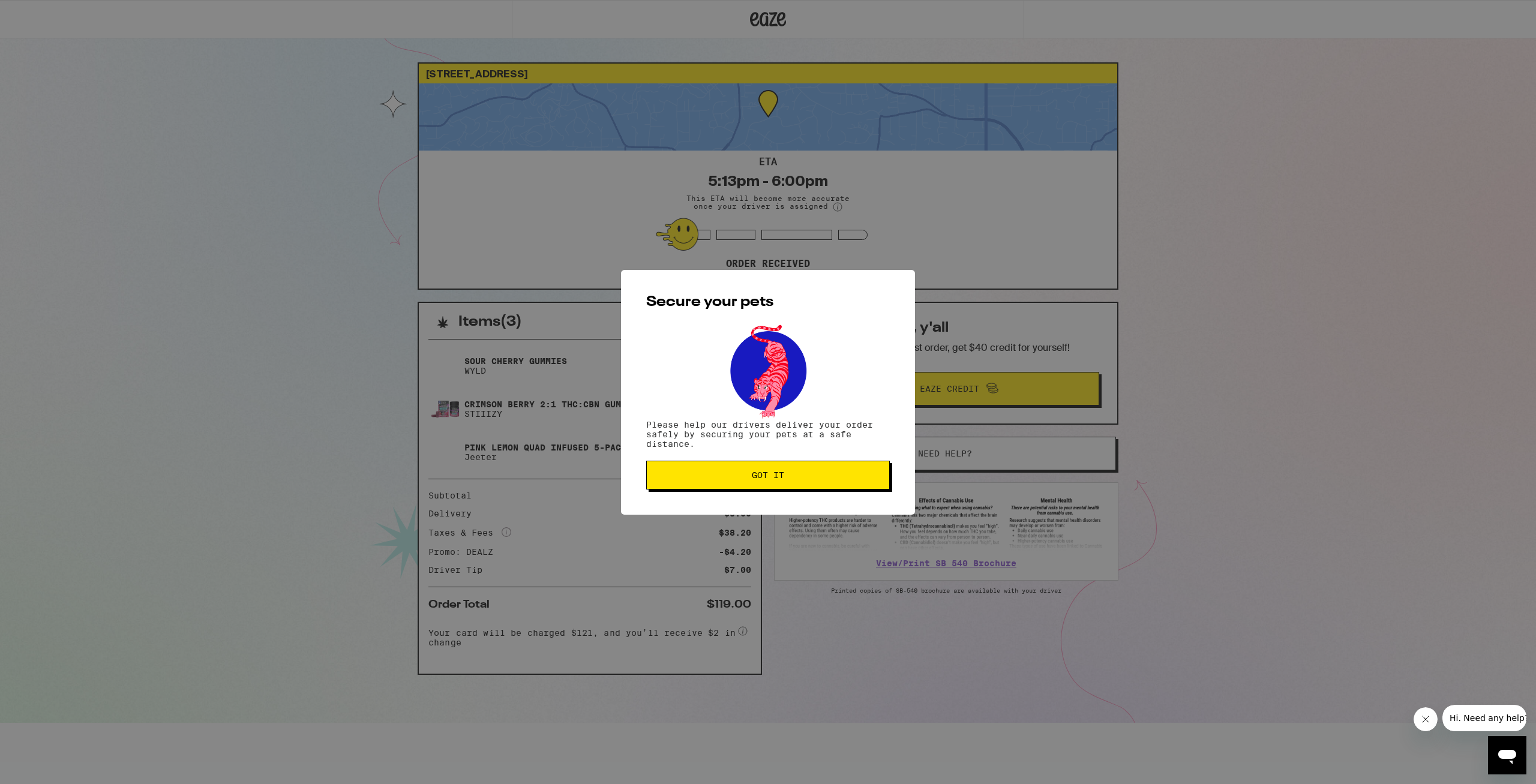
click at [771, 484] on button "Got it" at bounding box center [768, 476] width 244 height 29
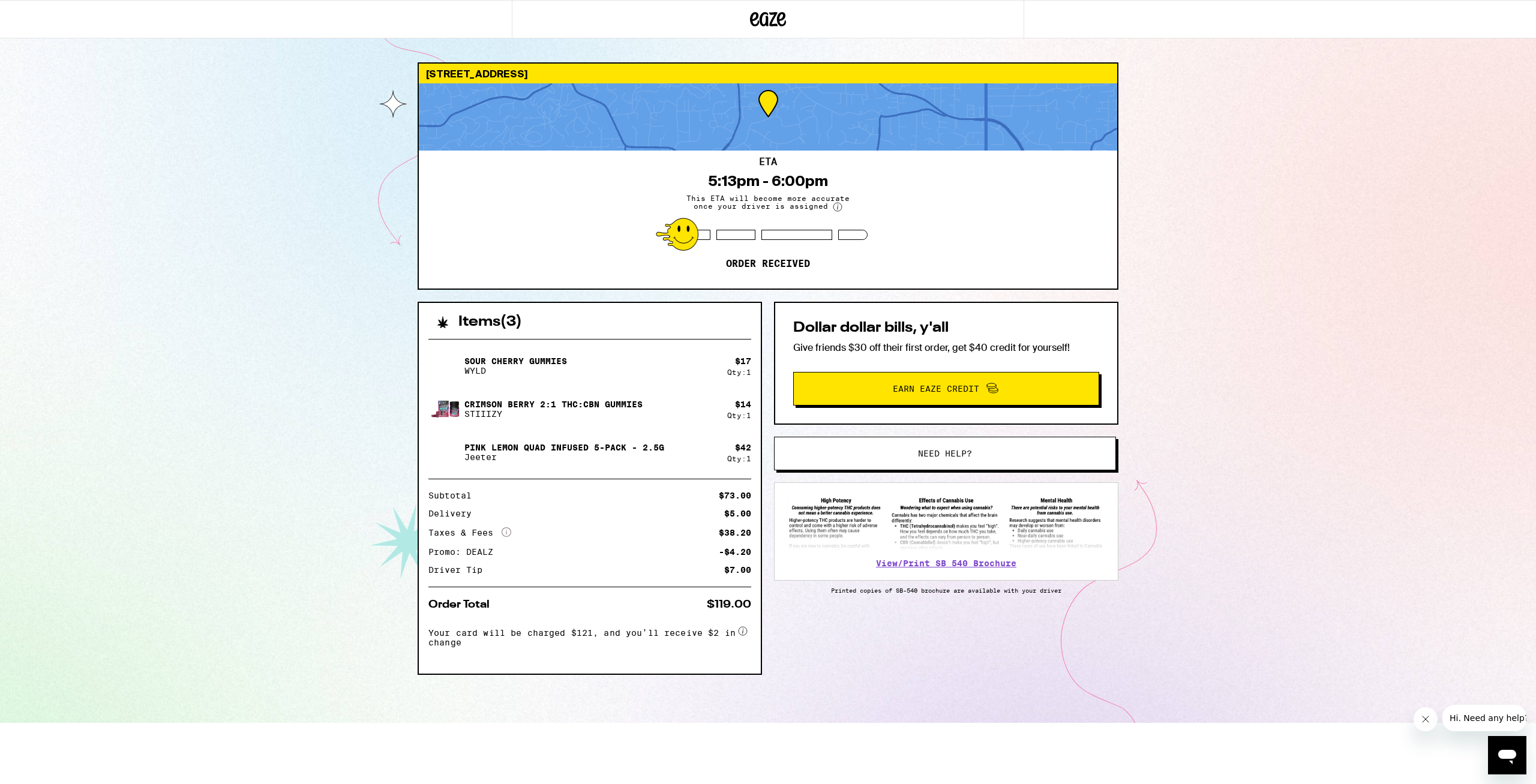
click at [1300, 350] on div "[STREET_ADDRESS] 5:13pm - 6:00pm This ETA will become more accurate once your d…" at bounding box center [768, 361] width 1536 height 723
